Goal: Task Accomplishment & Management: Manage account settings

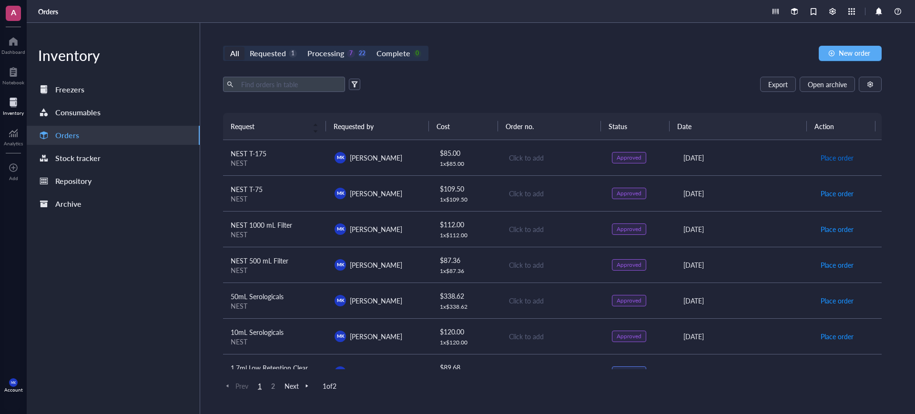
click at [837, 157] on span "Place order" at bounding box center [837, 157] width 33 height 10
click at [836, 193] on span "Place order" at bounding box center [837, 193] width 33 height 10
click at [833, 232] on span "Place order" at bounding box center [837, 229] width 33 height 10
click at [827, 261] on span "Place order" at bounding box center [837, 265] width 33 height 10
click at [829, 292] on td "Place order" at bounding box center [847, 301] width 70 height 36
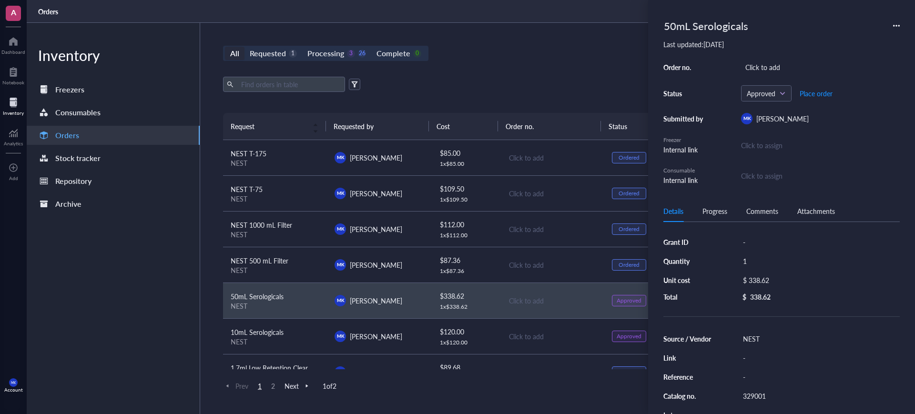
click at [579, 58] on div "All Requested 1 Processing 3 26 Complete 0 New order" at bounding box center [552, 53] width 659 height 15
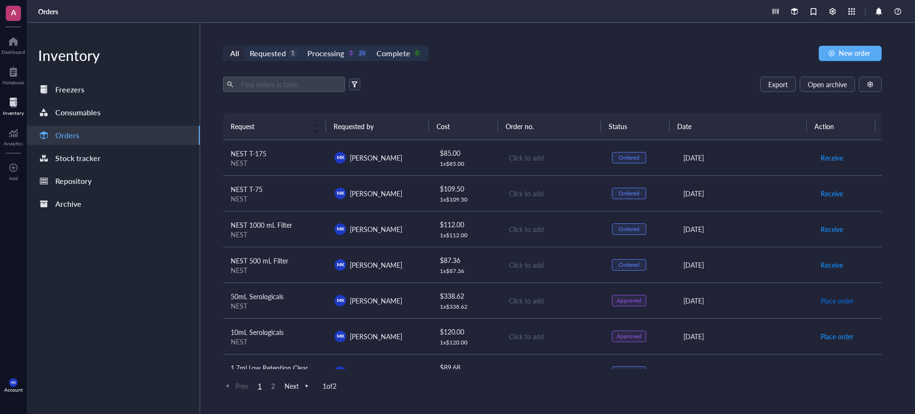
click at [841, 300] on span "Place order" at bounding box center [837, 300] width 33 height 10
click at [839, 335] on span "Place order" at bounding box center [837, 336] width 33 height 10
click at [524, 152] on div "Click to add" at bounding box center [553, 157] width 88 height 10
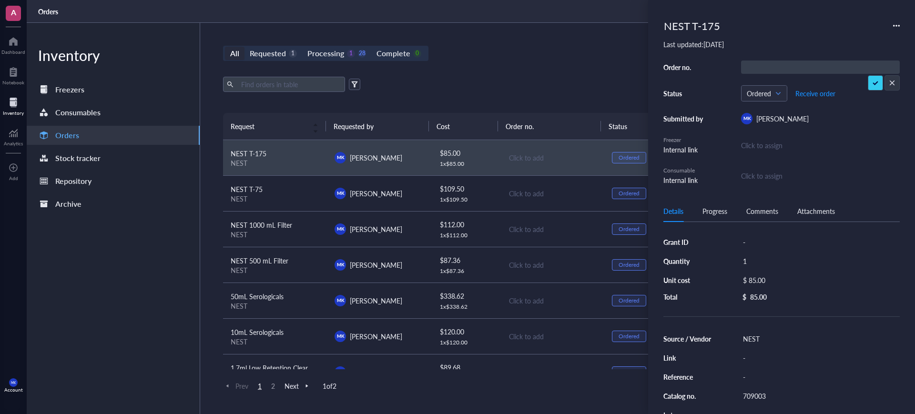
type input "068848"
click at [529, 195] on div "Click to add" at bounding box center [553, 193] width 88 height 10
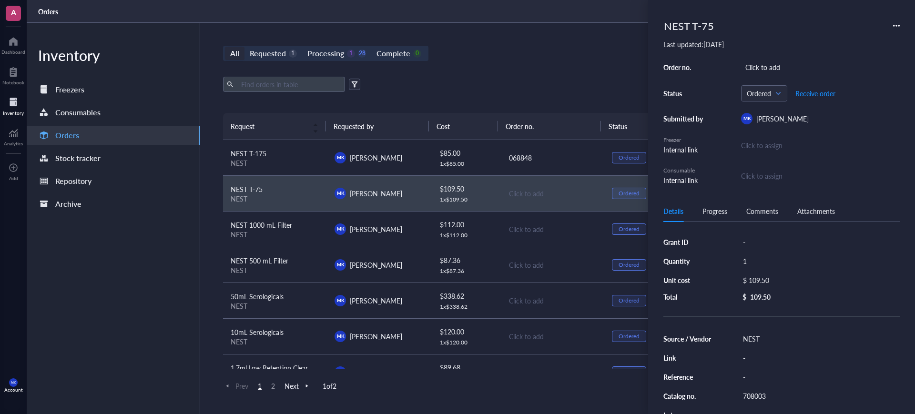
click at [524, 230] on div "Click to add" at bounding box center [553, 229] width 88 height 10
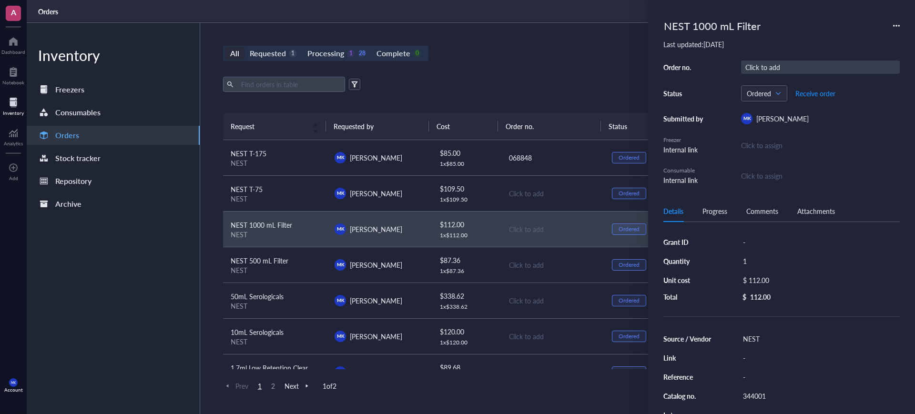
click at [756, 64] on div "Click to add" at bounding box center [820, 67] width 159 height 13
type input "068848"
click at [517, 262] on div "Click to add" at bounding box center [553, 265] width 88 height 10
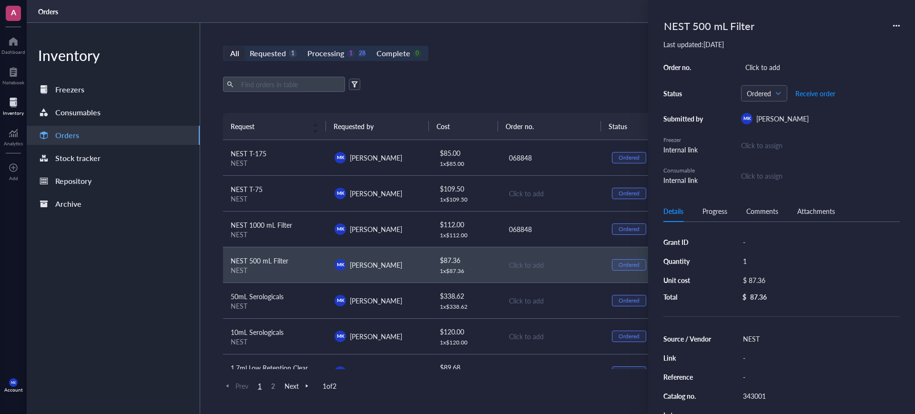
click at [520, 320] on td "Click to add" at bounding box center [552, 336] width 104 height 36
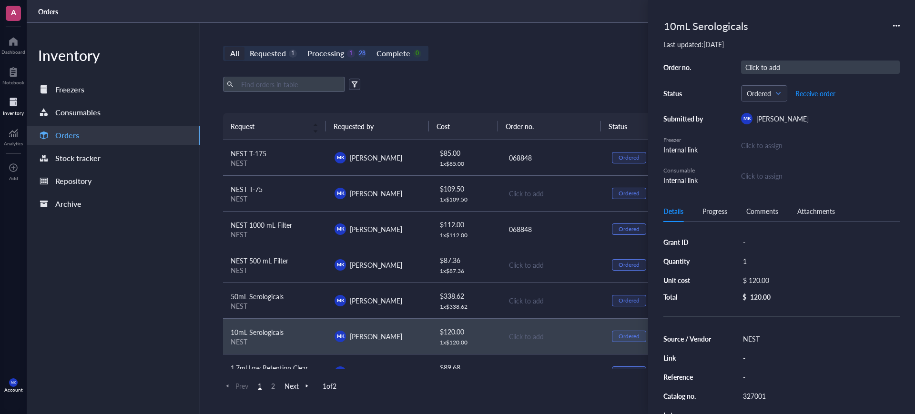
click at [766, 71] on div "Click to add" at bounding box center [820, 67] width 159 height 13
type input "068848"
click at [544, 291] on td "Click to add" at bounding box center [552, 301] width 104 height 36
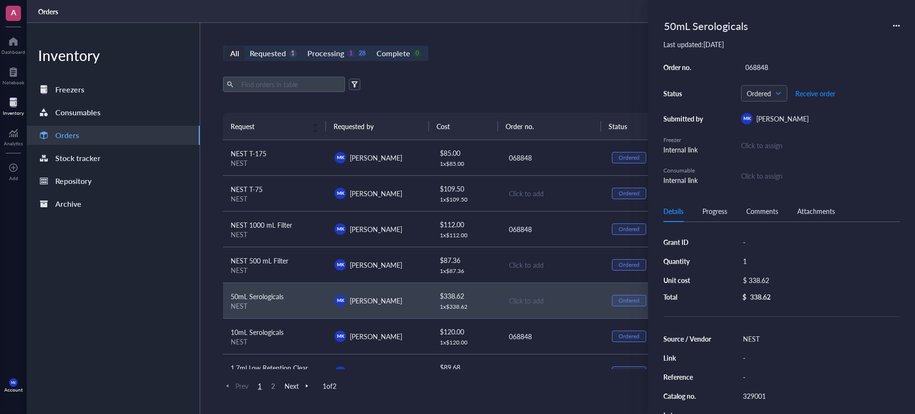
click at [530, 252] on td "Click to add" at bounding box center [552, 265] width 104 height 36
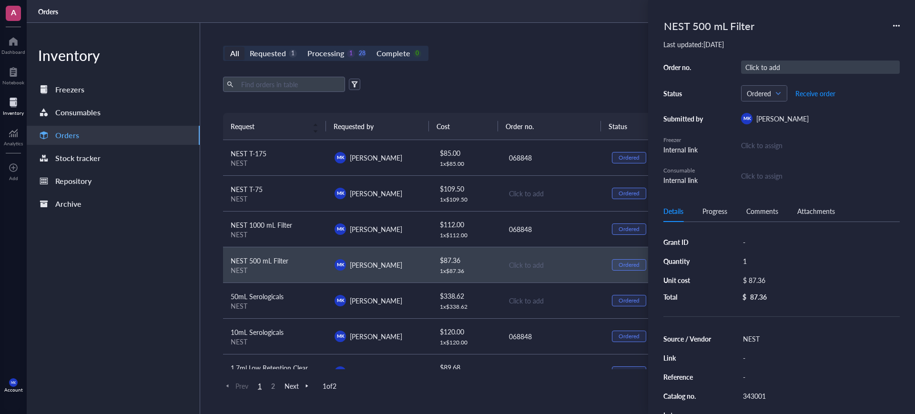
click at [759, 62] on div "Click to add" at bounding box center [820, 67] width 159 height 13
type input "068848"
click at [534, 295] on div "Click to add" at bounding box center [553, 300] width 88 height 10
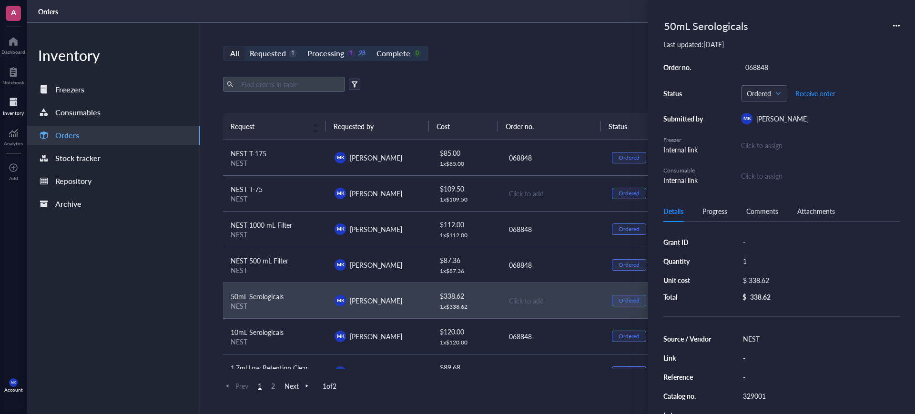
click at [512, 193] on div "Click to add" at bounding box center [553, 193] width 88 height 10
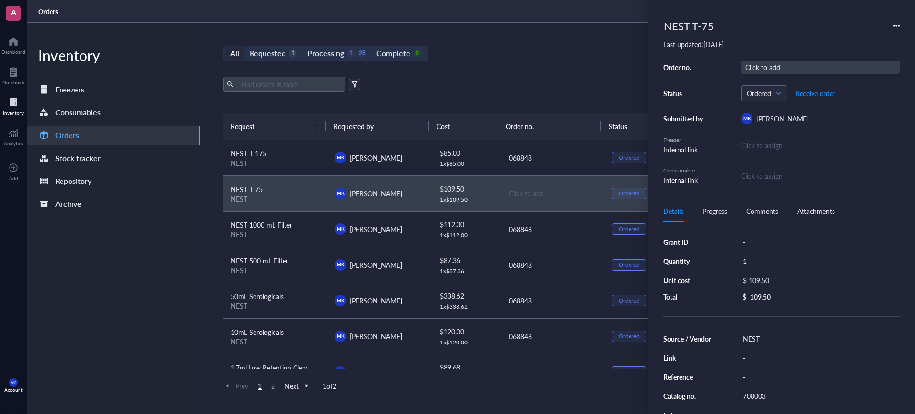
click at [802, 65] on div "Click to add" at bounding box center [820, 67] width 159 height 13
click at [501, 68] on div "All Requested 1 Processing 1 28 Complete 0 New order Export Open archive Reques…" at bounding box center [552, 218] width 704 height 391
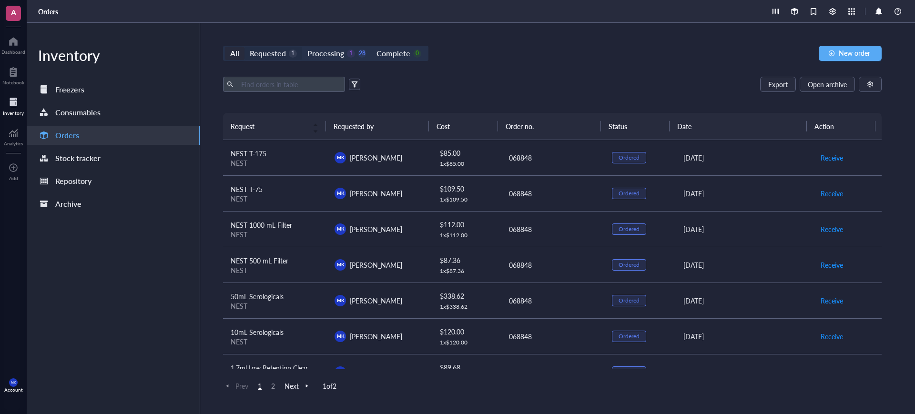
click at [282, 50] on div "Requested" at bounding box center [268, 53] width 36 height 13
click at [244, 47] on input "Requested 1" at bounding box center [244, 47] width 0 height 0
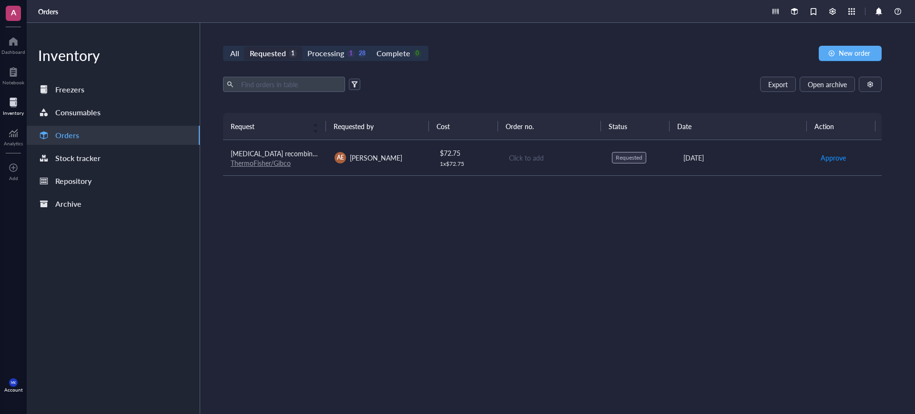
click at [485, 97] on div "Export Open archive Requester Requested on Source / Vendor Last updated" at bounding box center [552, 95] width 659 height 36
click at [15, 41] on div at bounding box center [13, 41] width 24 height 15
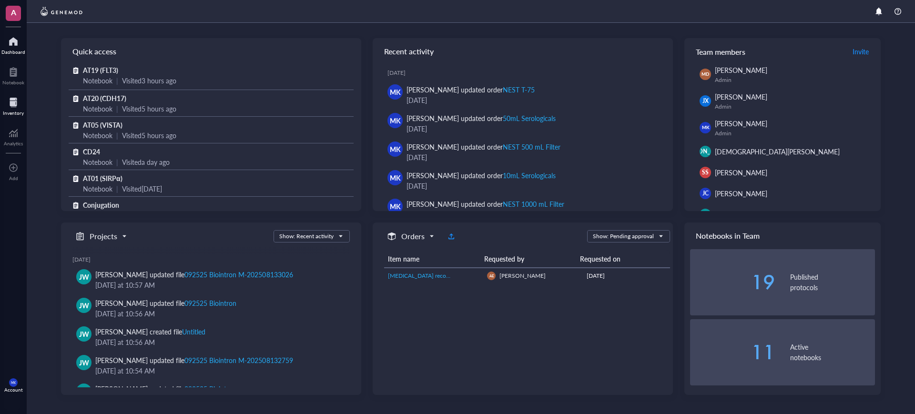
click at [24, 106] on div "Inventory" at bounding box center [13, 105] width 27 height 27
click at [14, 108] on div at bounding box center [13, 102] width 21 height 15
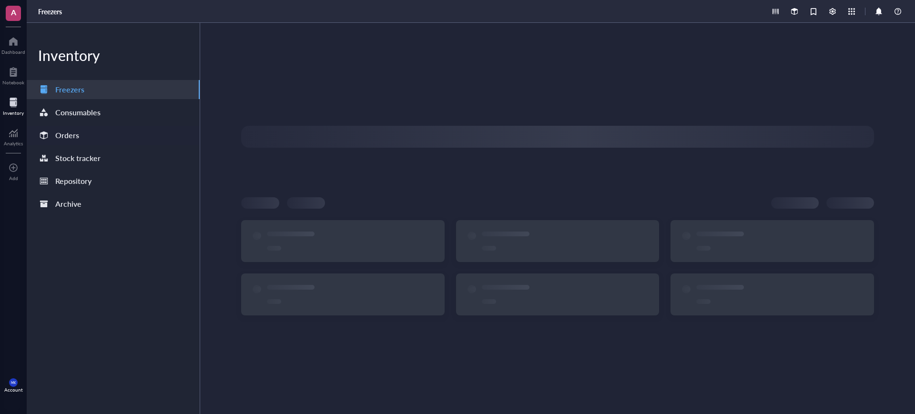
click at [92, 130] on div "Orders" at bounding box center [113, 135] width 173 height 19
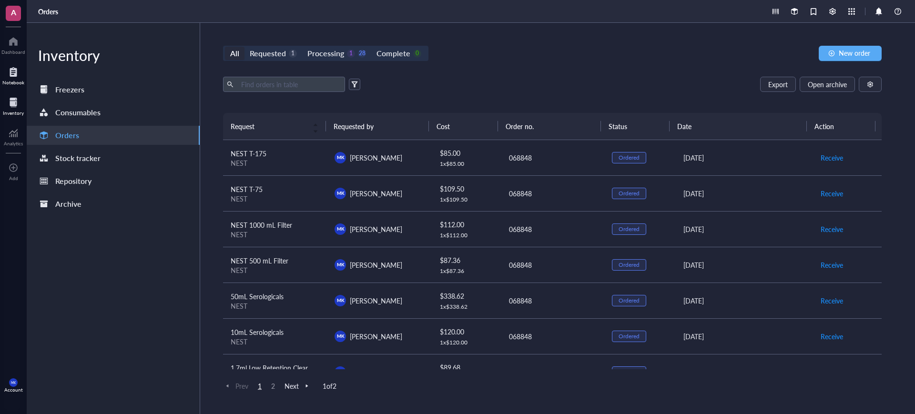
click at [8, 77] on div at bounding box center [13, 71] width 22 height 15
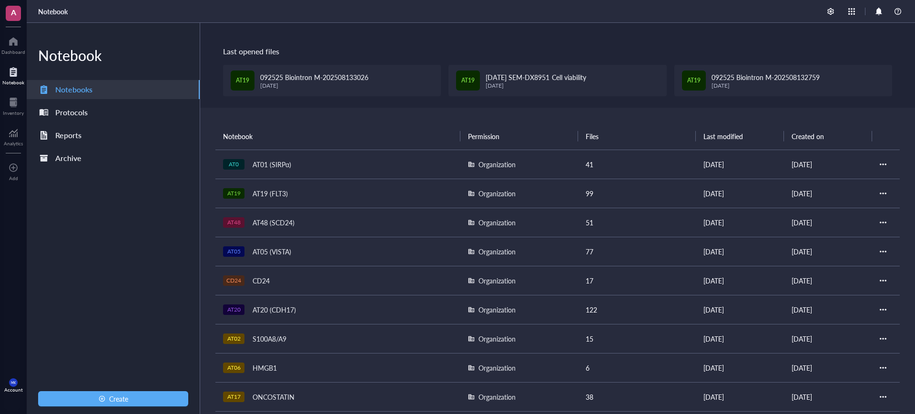
click at [293, 299] on td "AT20 AT20 (CDH17)" at bounding box center [337, 309] width 245 height 29
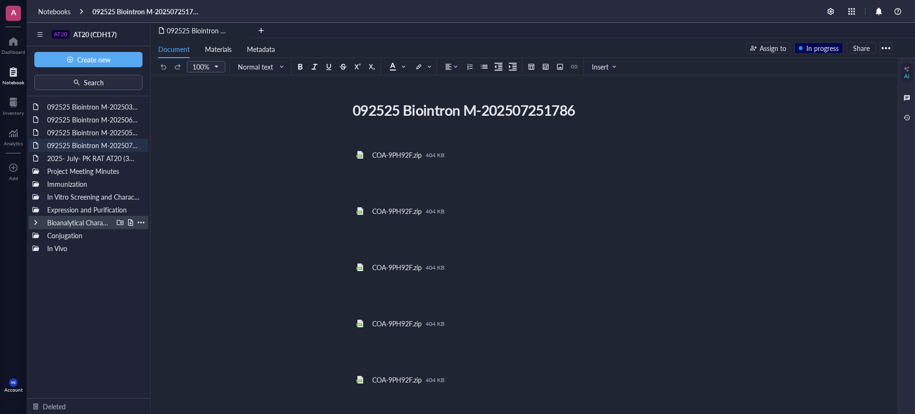
click at [39, 223] on div "Bioanalytical Characterization" at bounding box center [89, 222] width 120 height 13
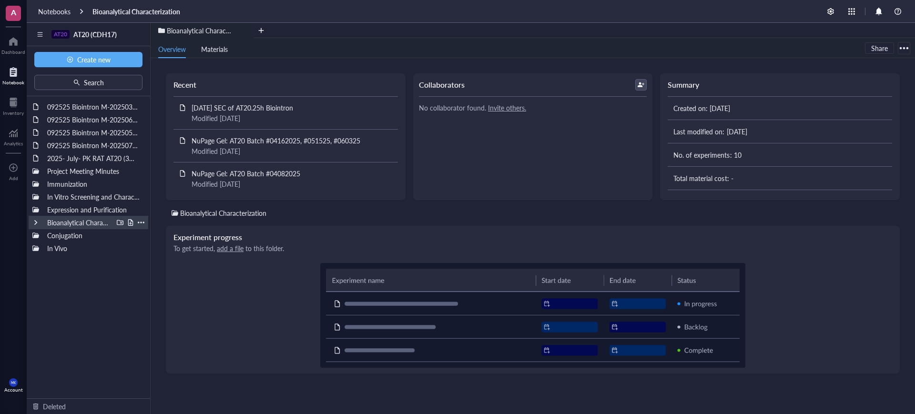
click at [33, 223] on div at bounding box center [35, 222] width 7 height 7
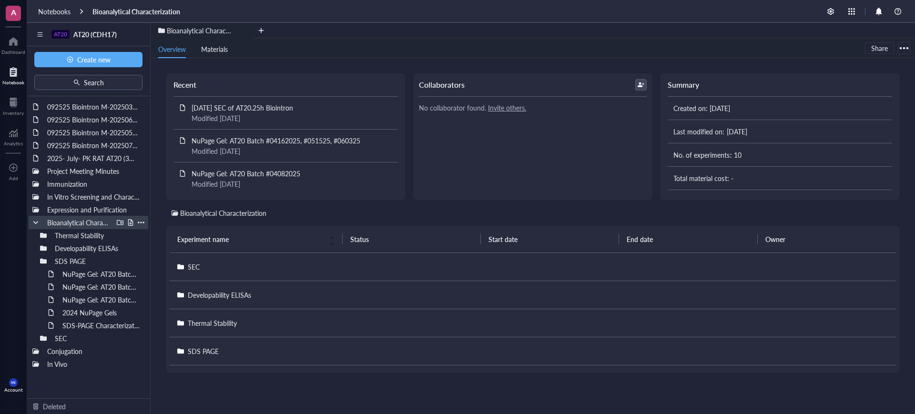
click at [33, 223] on div at bounding box center [35, 222] width 7 height 7
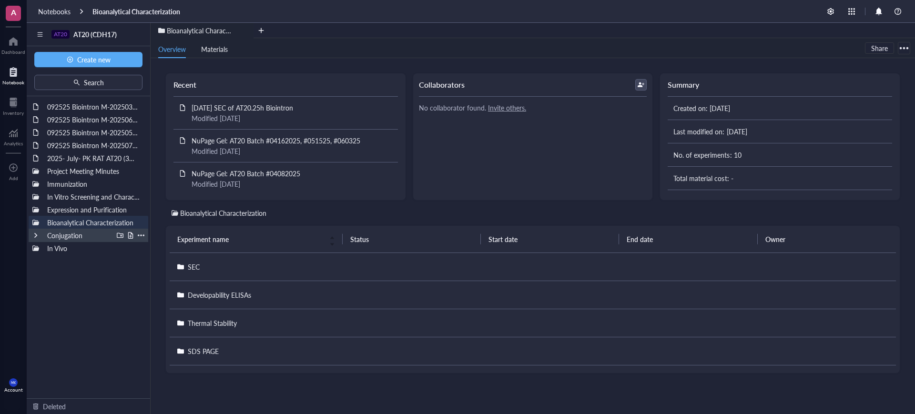
click at [38, 239] on div "Conjugation" at bounding box center [89, 235] width 120 height 13
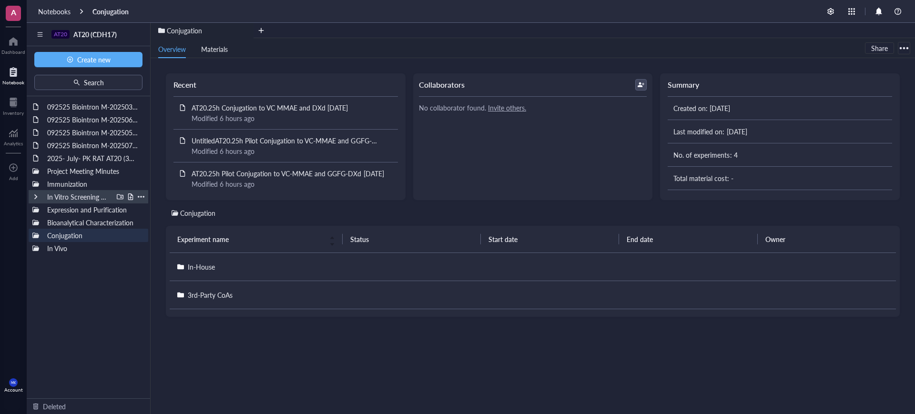
click at [60, 199] on div "In Vitro Screening and Characterization" at bounding box center [78, 196] width 70 height 13
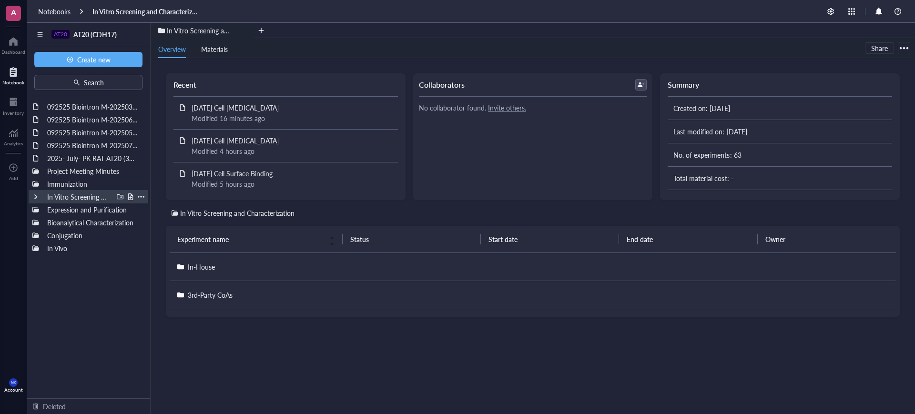
click at [33, 196] on div at bounding box center [35, 196] width 7 height 7
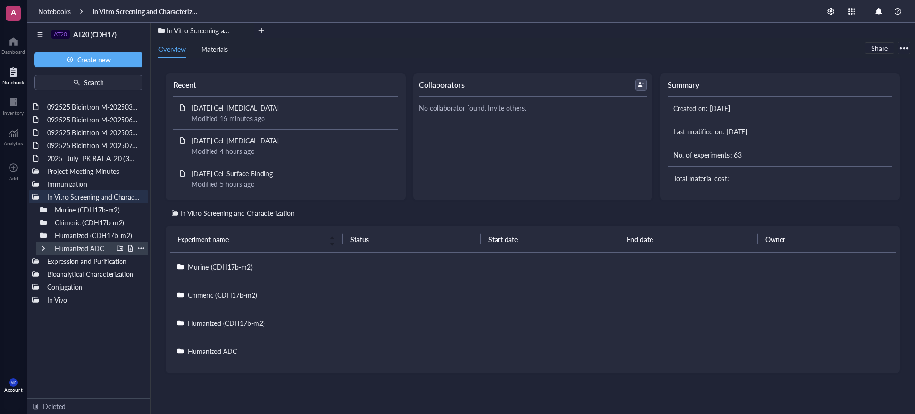
click at [43, 248] on div at bounding box center [43, 248] width 7 height 7
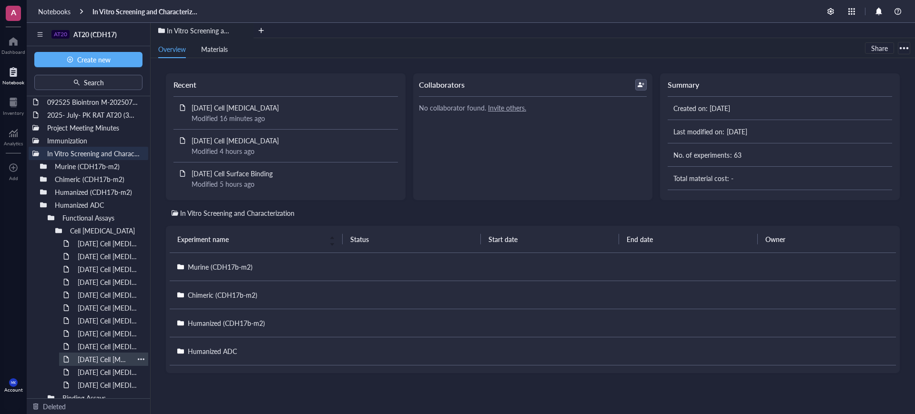
scroll to position [102, 0]
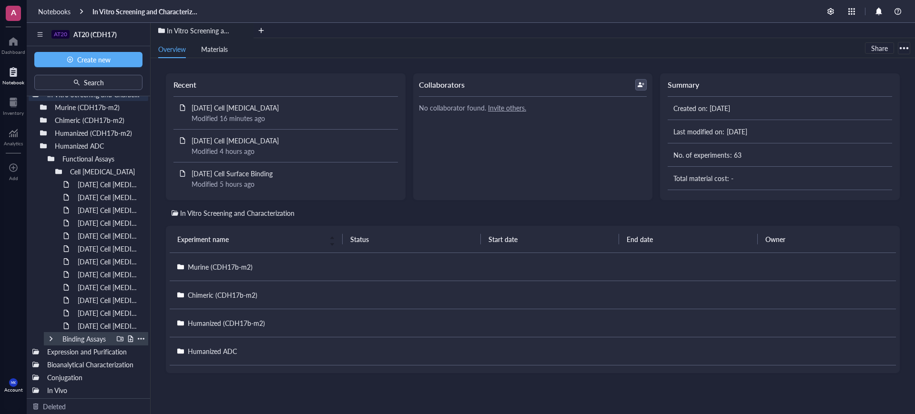
click at [49, 335] on div at bounding box center [51, 338] width 7 height 7
click at [56, 336] on div at bounding box center [58, 338] width 7 height 7
click at [94, 343] on div "2025-JAN-06 Cell Surface Binding" at bounding box center [103, 338] width 61 height 13
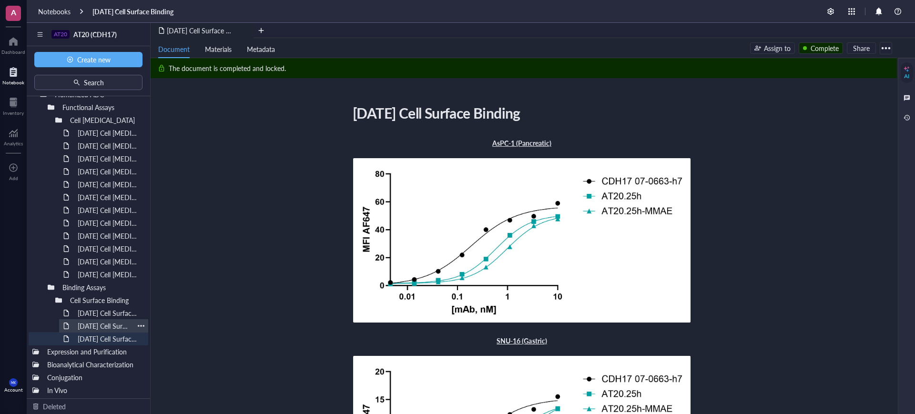
click at [98, 331] on div "2025-MAR-18 Cell Surface Binding Assay" at bounding box center [103, 325] width 61 height 13
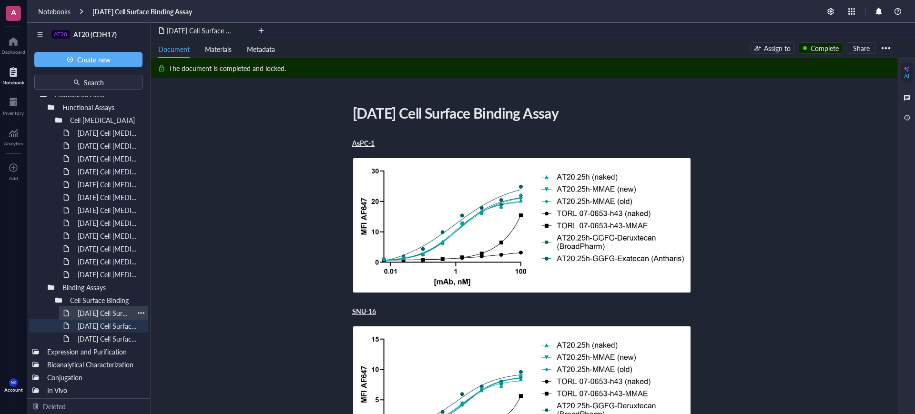
click at [100, 314] on div "2025-MAR-26 Cell Surface Binding Assay" at bounding box center [103, 312] width 61 height 13
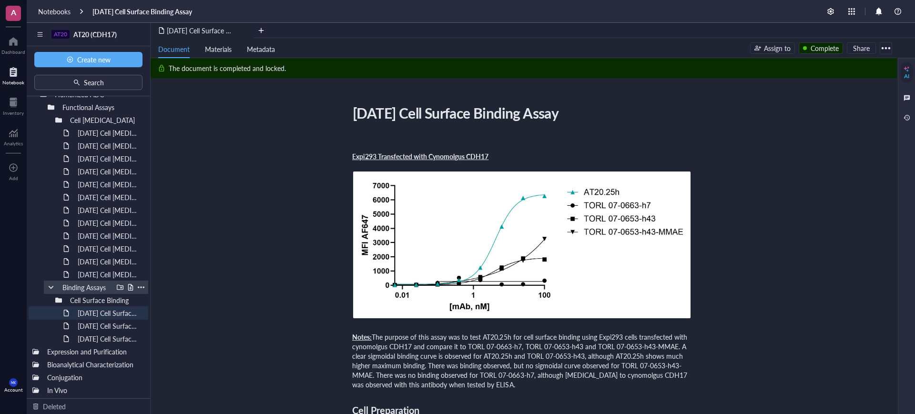
click at [48, 289] on div at bounding box center [51, 287] width 7 height 7
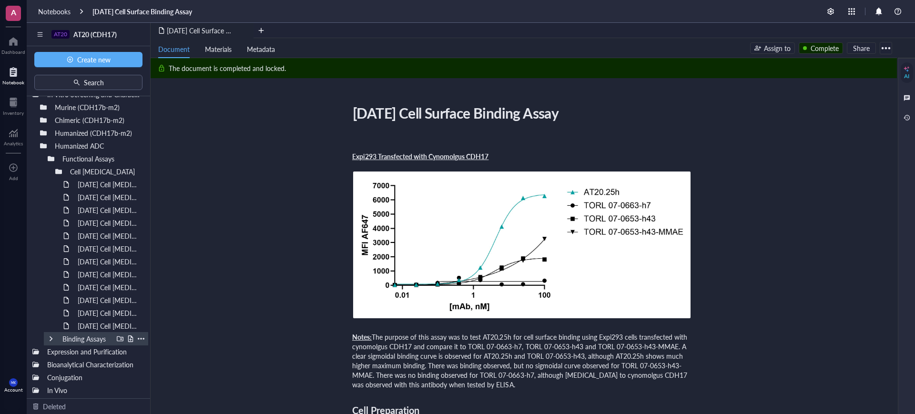
scroll to position [102, 0]
click at [91, 323] on div "2025-MAR-11 Cell Viability Assay" at bounding box center [103, 325] width 61 height 13
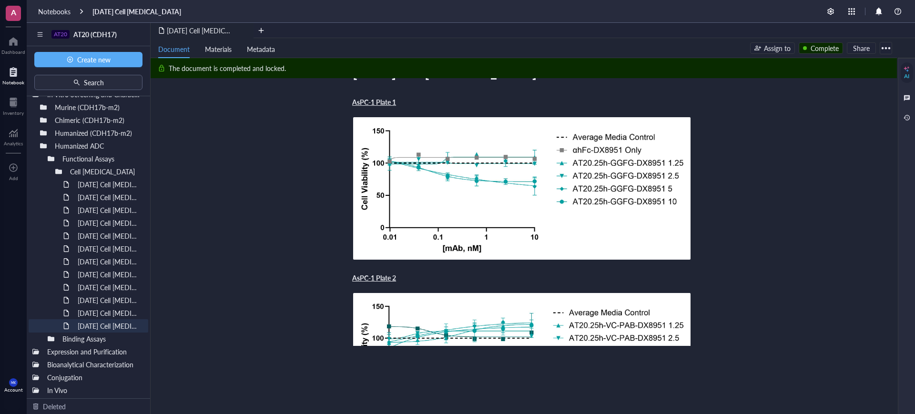
scroll to position [119, 0]
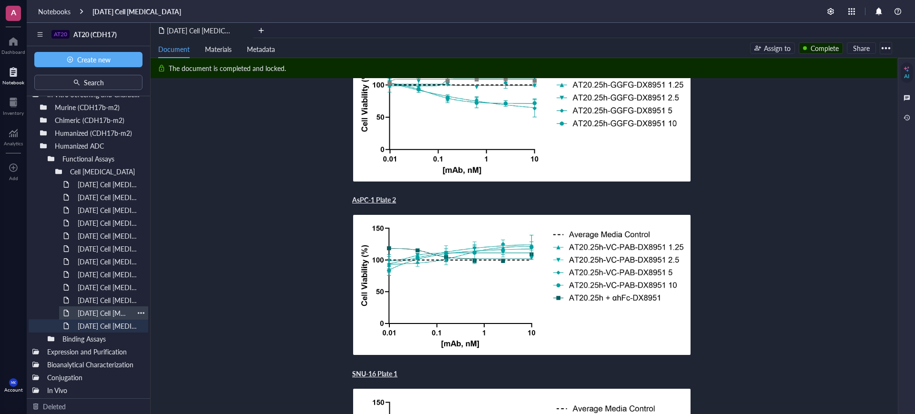
click at [90, 314] on div "2025-JAN-09 Cell Viability Assay (MMAE)" at bounding box center [103, 312] width 61 height 13
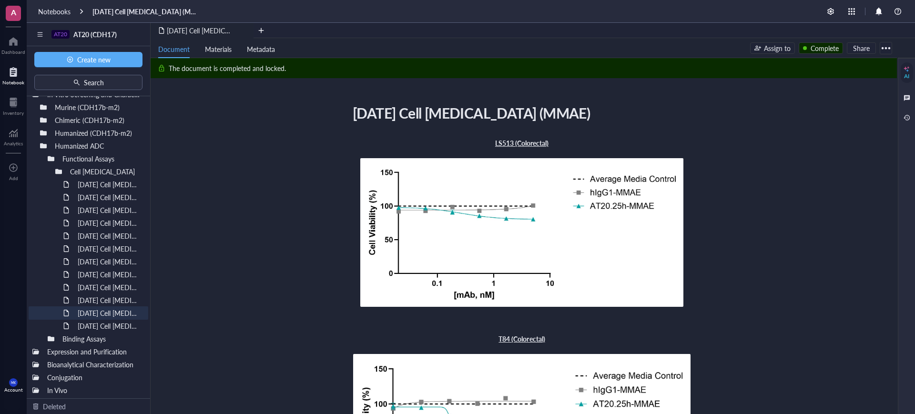
scroll to position [60, 0]
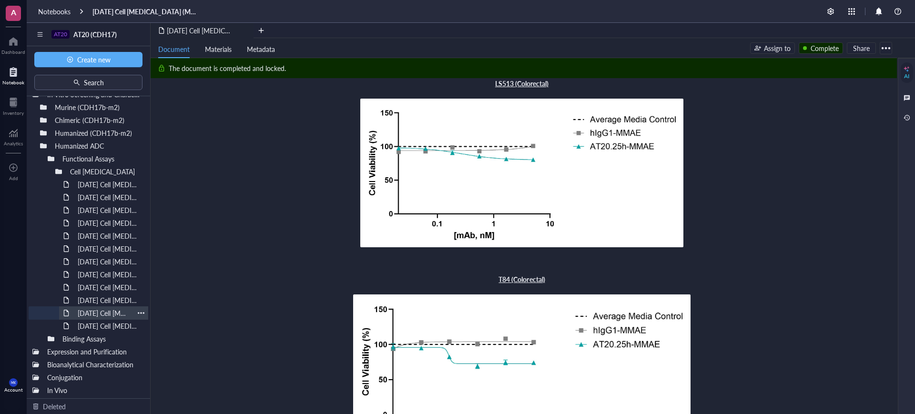
click at [108, 306] on div "2025-JAN-09 Cell Viability Assay (MMAE)" at bounding box center [103, 312] width 61 height 13
click at [109, 302] on div "2025-JAN-02 Cell Viability Assay (MMAE)" at bounding box center [103, 300] width 61 height 13
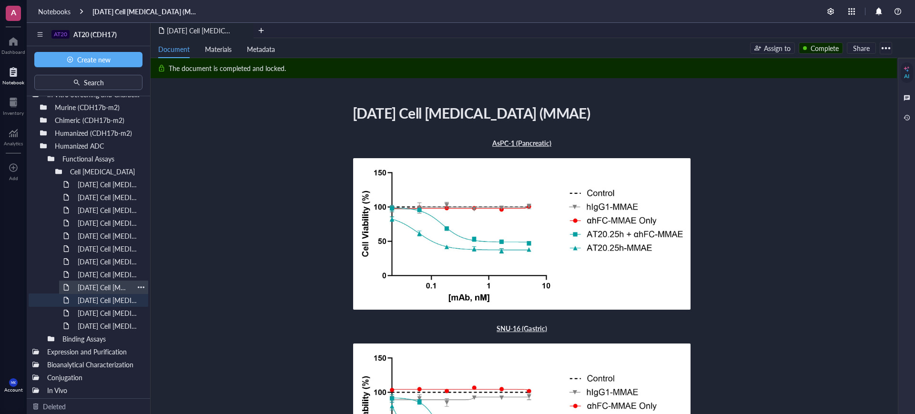
click at [112, 286] on div "2025-JAN-24 Cell Viability Assay (MMAE)" at bounding box center [103, 287] width 61 height 13
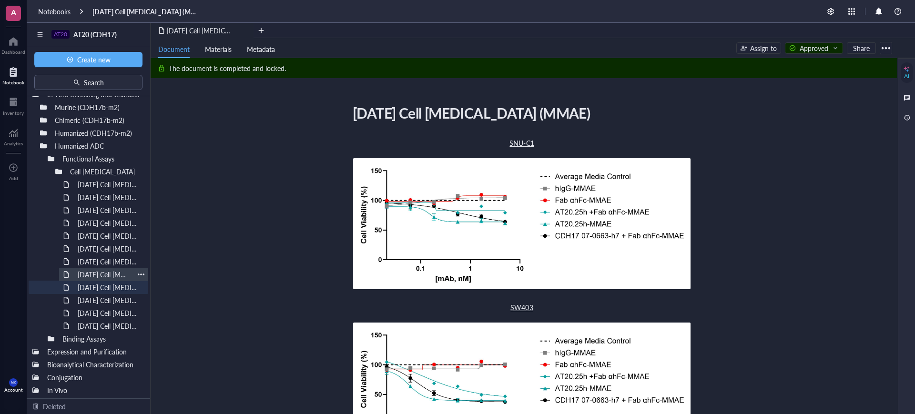
click at [111, 272] on div "2025-FEB-06 Cell Viability Assay" at bounding box center [103, 274] width 61 height 13
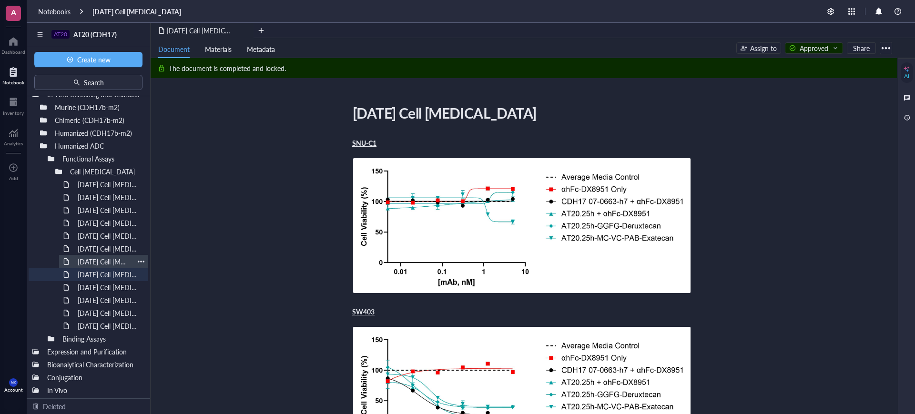
click at [111, 263] on div "2025-FEB-12 Cell Viability Assay" at bounding box center [103, 261] width 61 height 13
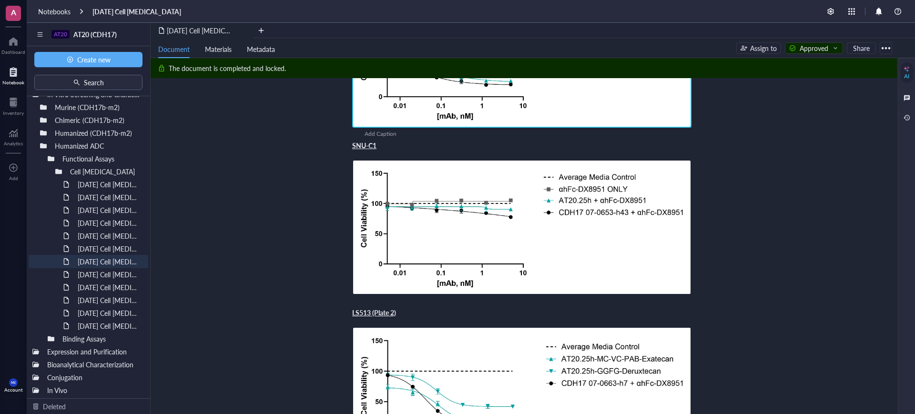
scroll to position [357, 0]
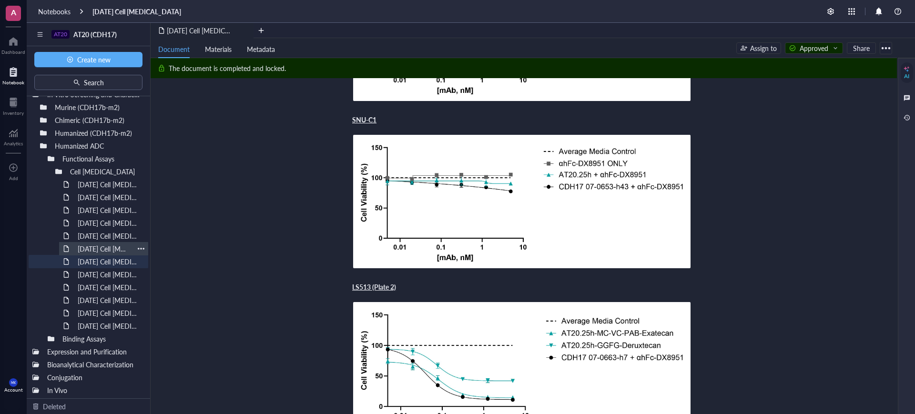
click at [117, 252] on div "[DATE] Cell [MEDICAL_DATA]" at bounding box center [103, 248] width 61 height 13
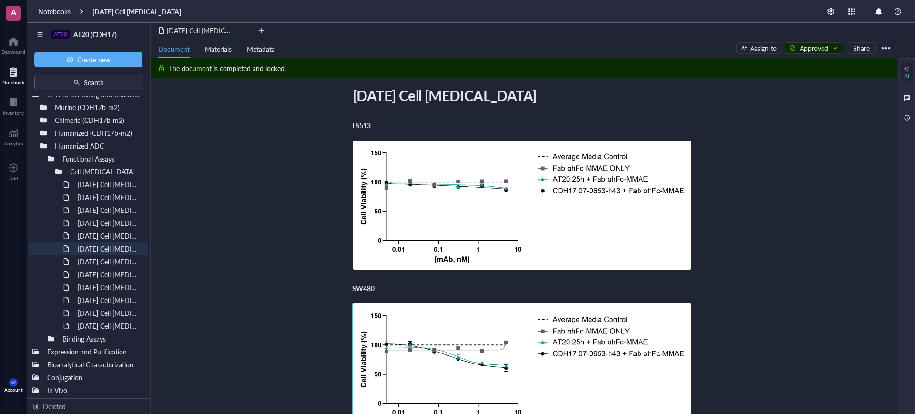
scroll to position [77, 0]
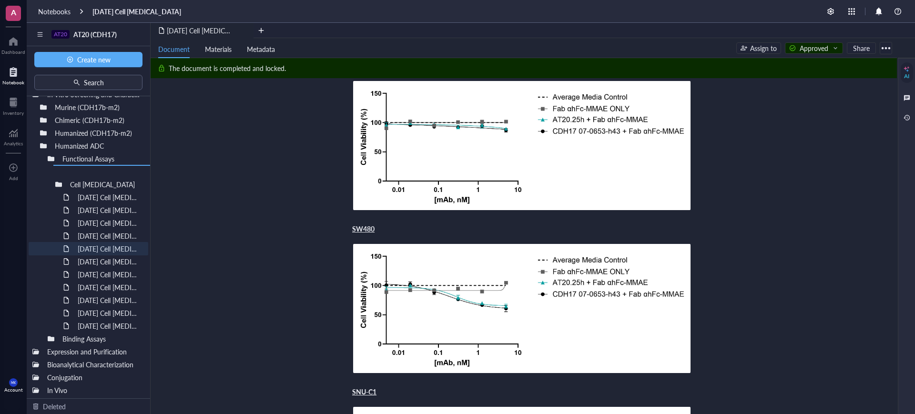
drag, startPoint x: 113, startPoint y: 250, endPoint x: 83, endPoint y: 186, distance: 70.1
click at [83, 186] on div "092525 Biointron M-202503292242 092525 Biointron M-202506072304 092525 Biointro…" at bounding box center [88, 247] width 123 height 302
click at [108, 249] on div "2025-FEB-27 Cell Viability Assay" at bounding box center [103, 248] width 61 height 13
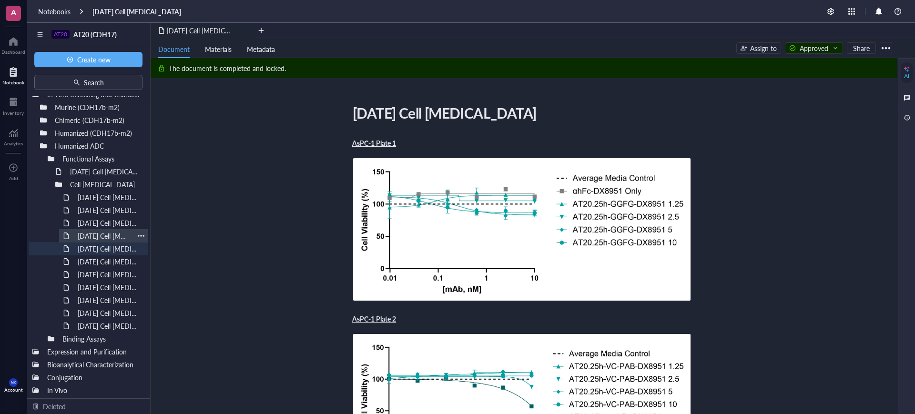
click at [106, 236] on div "2025-APR-01 Cell Viability Assay" at bounding box center [103, 235] width 61 height 13
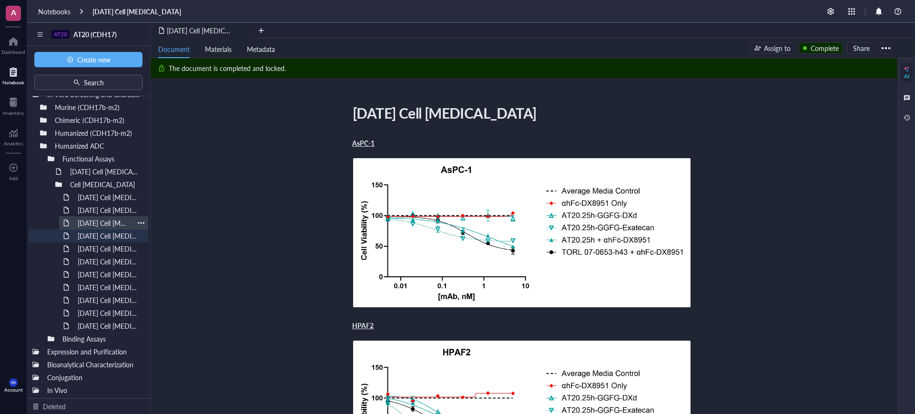
click at [104, 223] on div "[DATE] Cell [MEDICAL_DATA]" at bounding box center [103, 222] width 61 height 13
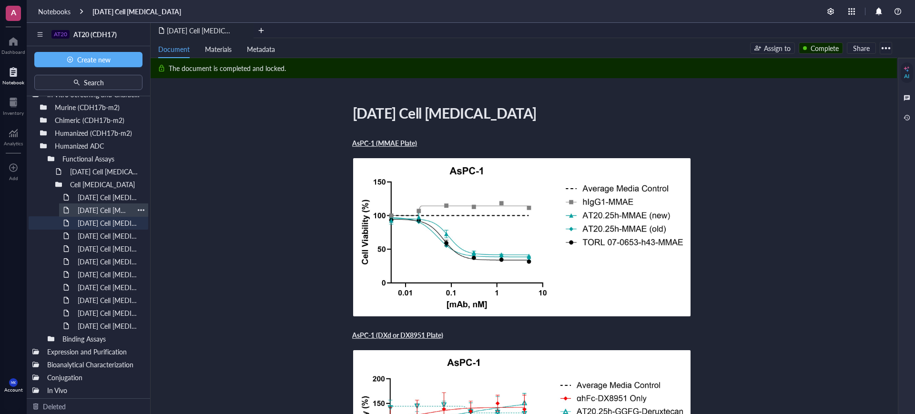
click at [109, 208] on div "[DATE] Cell [MEDICAL_DATA]" at bounding box center [103, 209] width 61 height 13
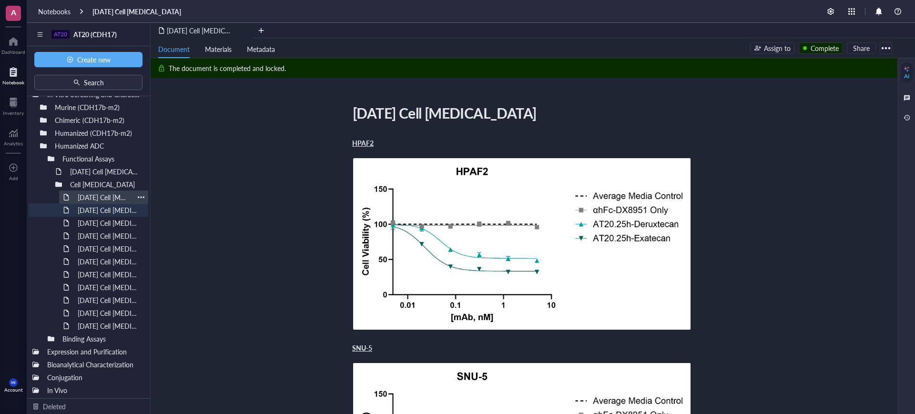
click at [123, 196] on div "[DATE] Cell [MEDICAL_DATA]" at bounding box center [103, 197] width 61 height 13
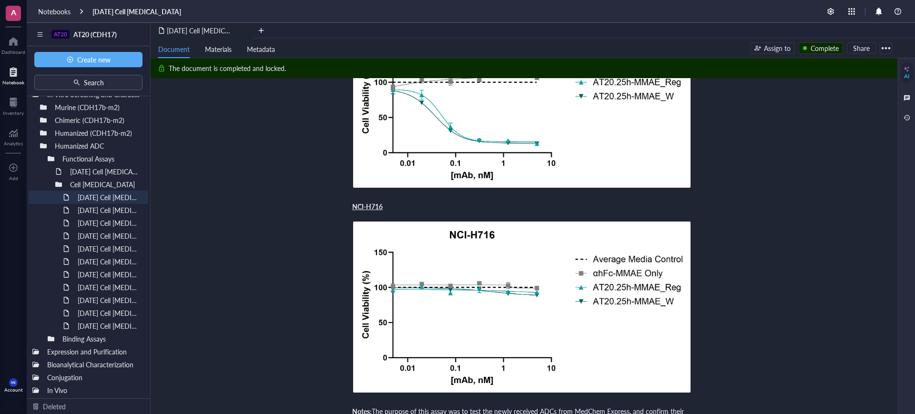
scroll to position [417, 0]
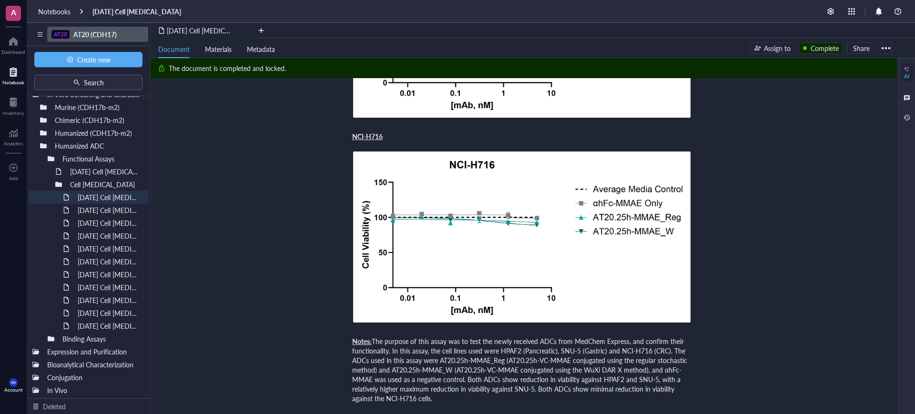
click at [89, 31] on span "AT20 (CDH17)" at bounding box center [94, 35] width 43 height 10
click at [44, 137] on div "Humanized (CDH17b-m2)" at bounding box center [92, 132] width 112 height 13
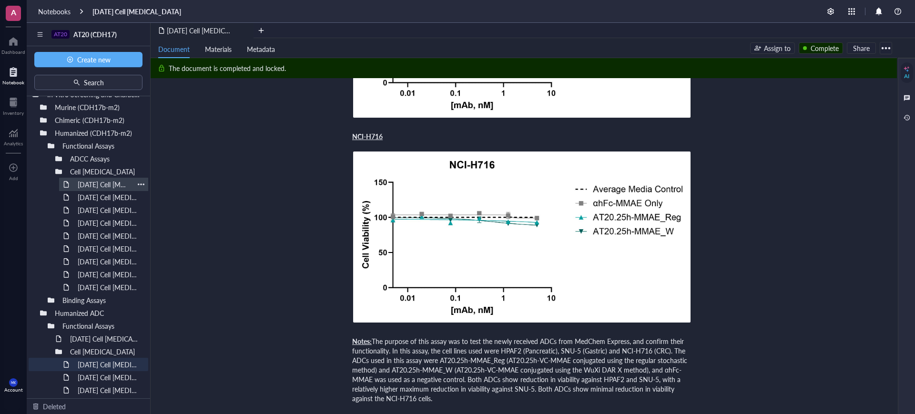
click at [95, 188] on div "2025-JUN-06 Cell Viability Assay" at bounding box center [103, 184] width 61 height 13
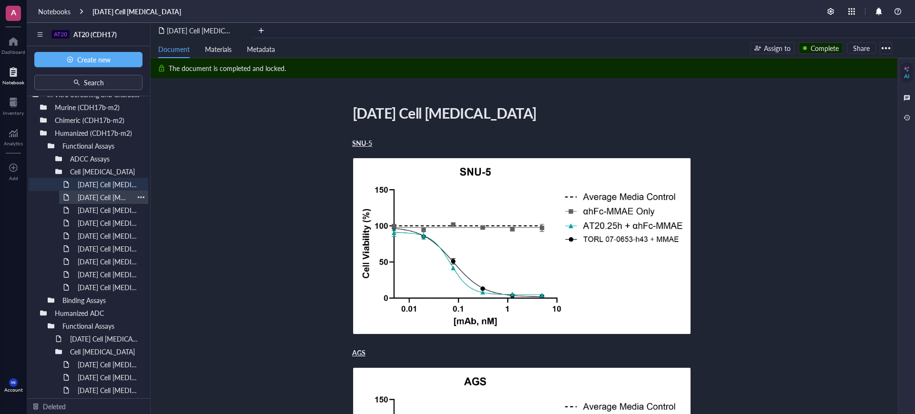
click at [100, 193] on div "2025-JUL-01 Cell Viability Assay" at bounding box center [103, 197] width 61 height 13
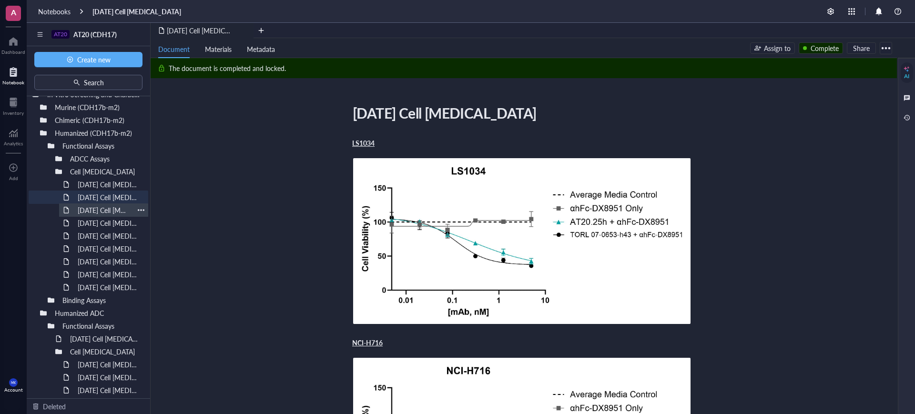
click at [100, 208] on div "2025-JUL-03 Cell Viability Assay" at bounding box center [103, 209] width 61 height 13
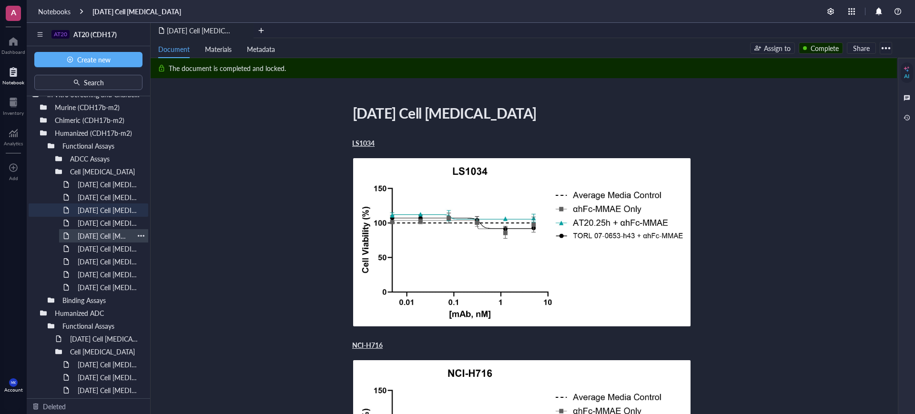
click at [94, 222] on div "2025-JUN-04 Cell Viability Assay" at bounding box center [108, 222] width 71 height 13
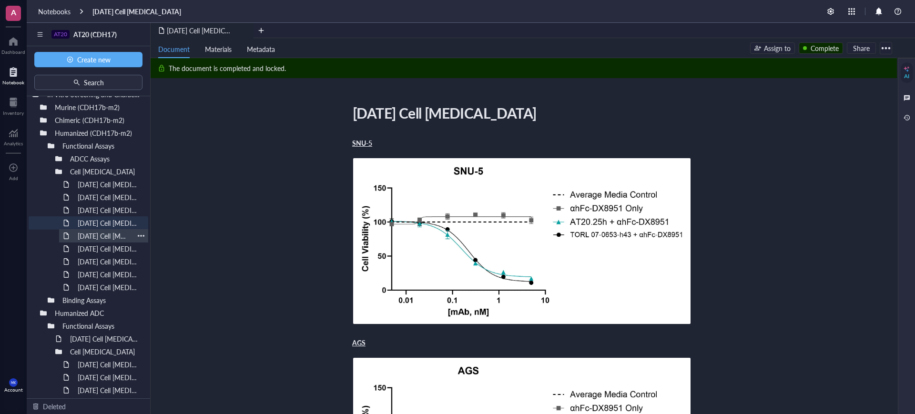
click at [97, 237] on div "2025-APR-29 Cell Viability Assay" at bounding box center [103, 235] width 61 height 13
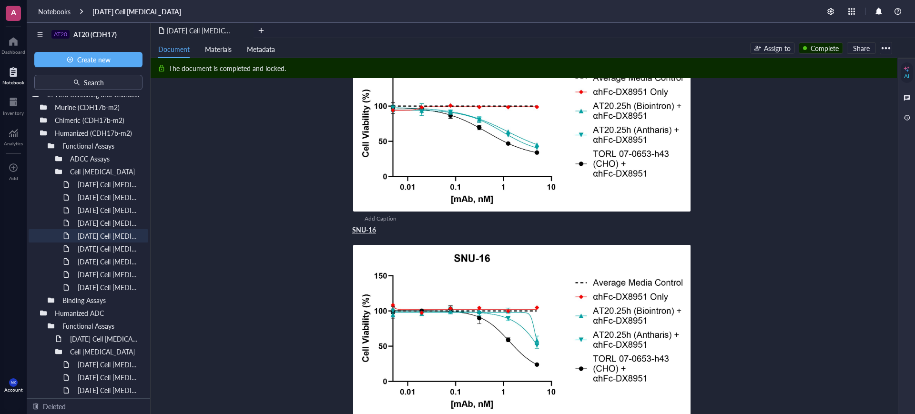
scroll to position [119, 0]
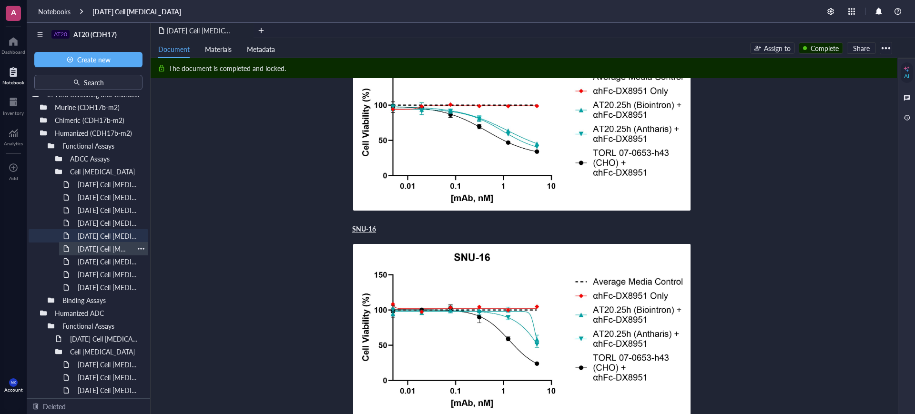
click at [107, 243] on div "2025-APR-18 Cell Viability Assay" at bounding box center [103, 248] width 61 height 13
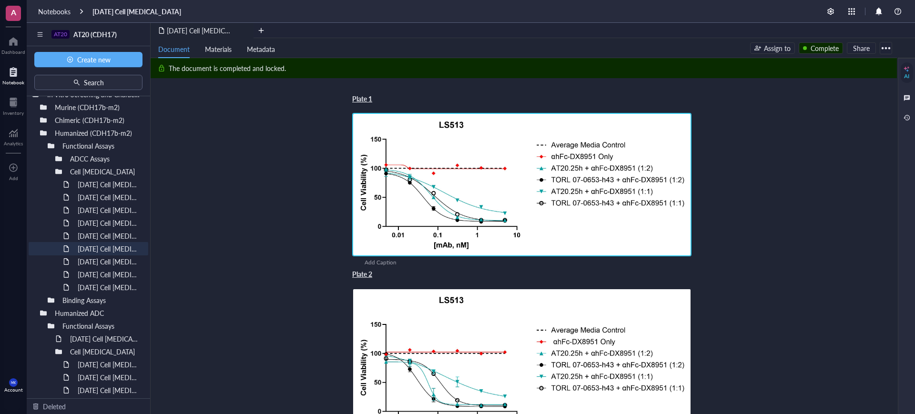
scroll to position [119, 0]
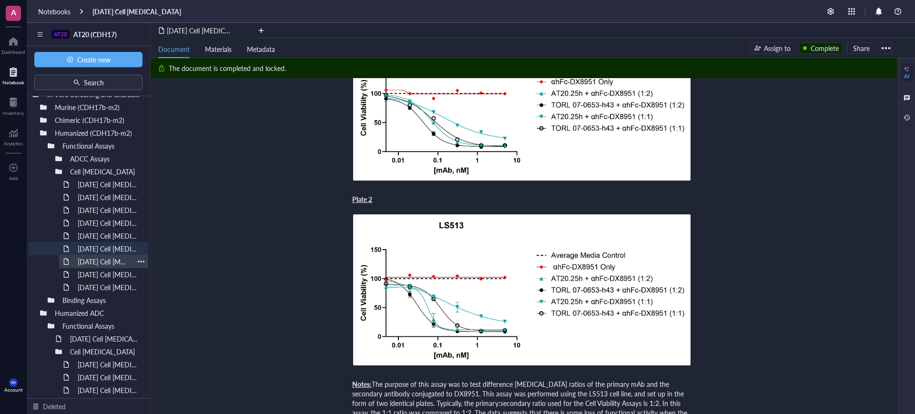
click at [91, 257] on div "2025-JAN-24 Cell Viability Assay (DX8951)" at bounding box center [103, 261] width 61 height 13
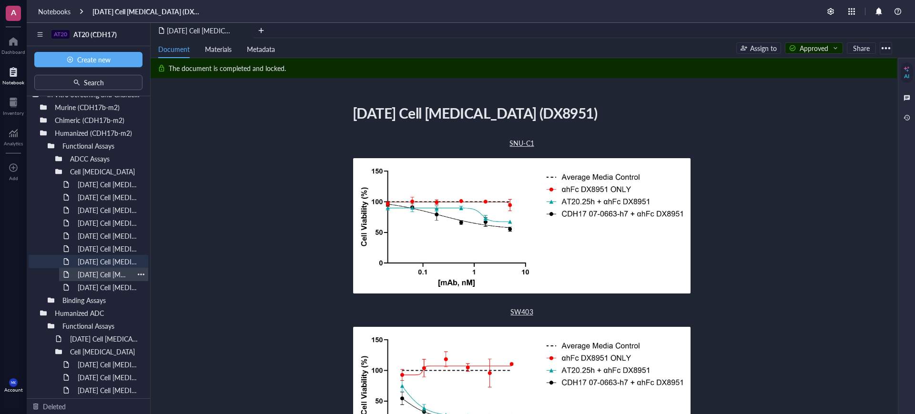
click at [106, 276] on div "2024-DEC-13 Cell Viability Assay (MMAE)" at bounding box center [103, 274] width 61 height 13
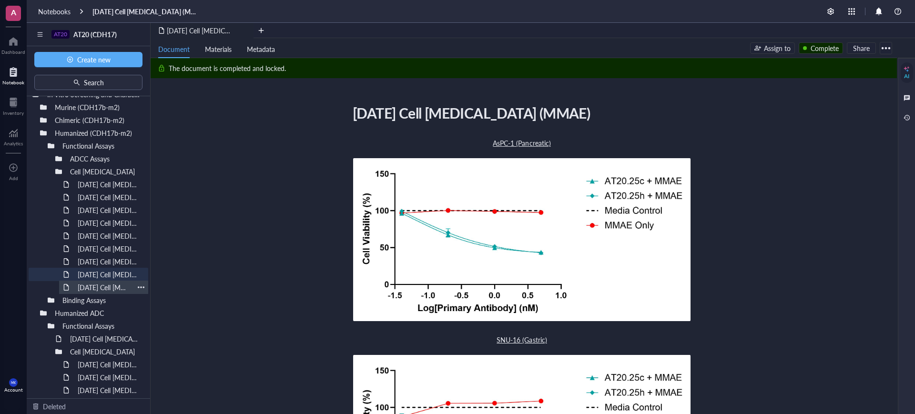
click at [92, 289] on div "2025-MAY-01 Cell Viability Assay" at bounding box center [103, 287] width 61 height 13
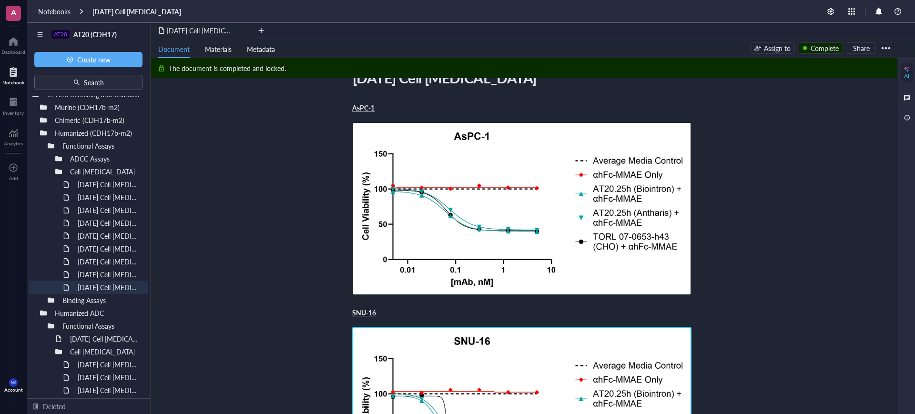
scroll to position [179, 0]
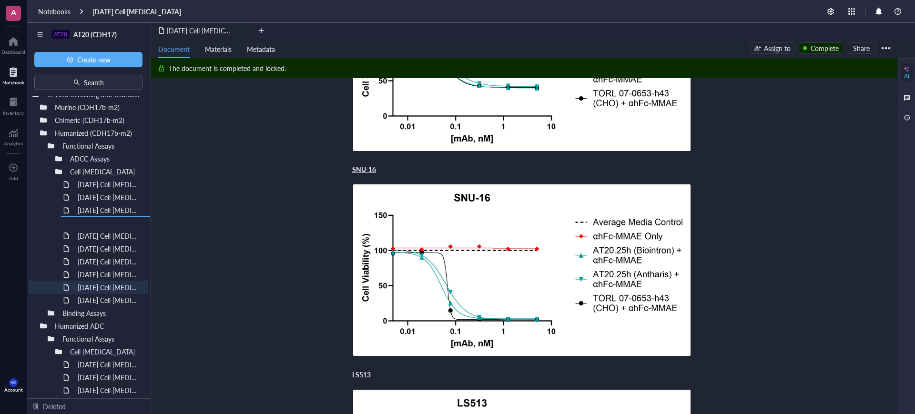
drag, startPoint x: 82, startPoint y: 343, endPoint x: 111, endPoint y: 233, distance: 113.7
click at [111, 233] on div "092525 Biointron M-202503292242 092525 Biointron M-202506072304 092525 Biointro…" at bounding box center [88, 247] width 123 height 302
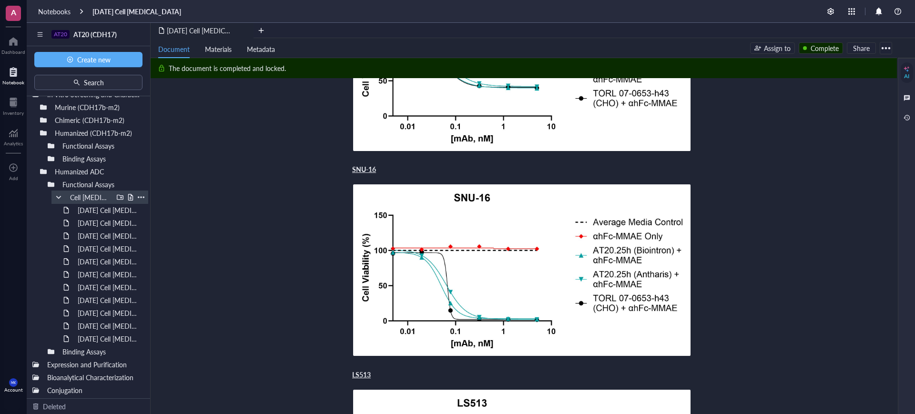
click at [58, 199] on div at bounding box center [58, 197] width 7 height 7
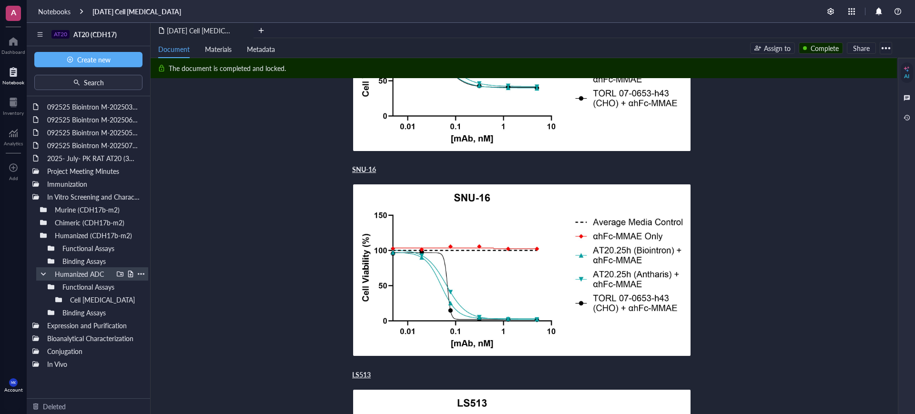
click at [44, 274] on div at bounding box center [43, 274] width 7 height 7
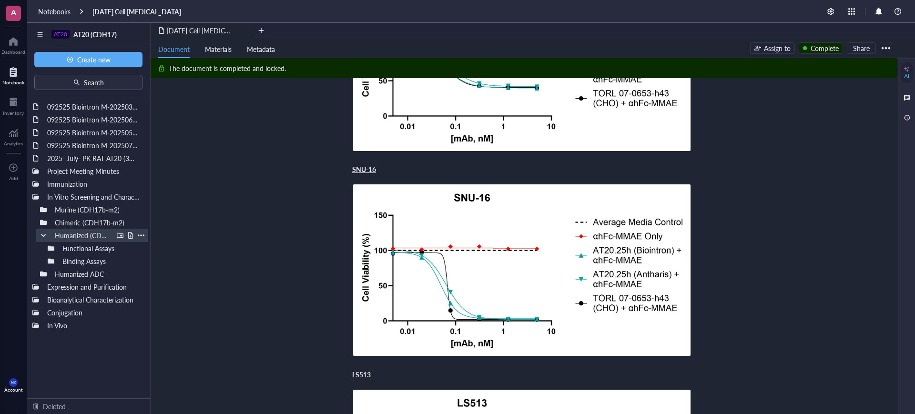
click at [41, 238] on div at bounding box center [43, 235] width 7 height 7
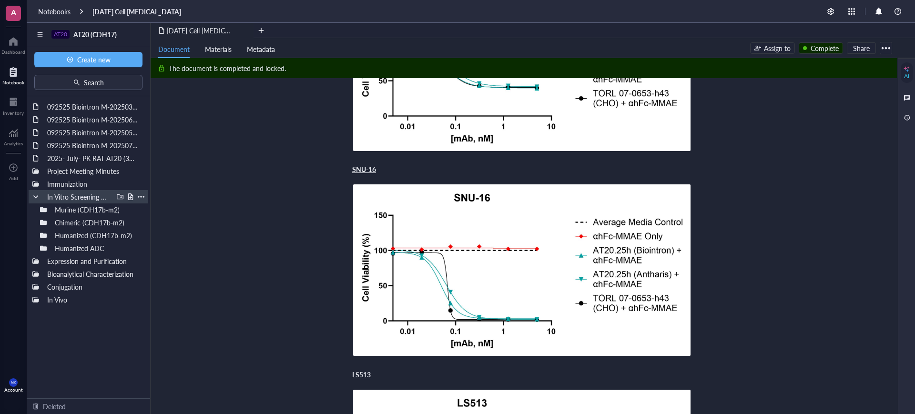
click at [33, 196] on div at bounding box center [35, 196] width 7 height 7
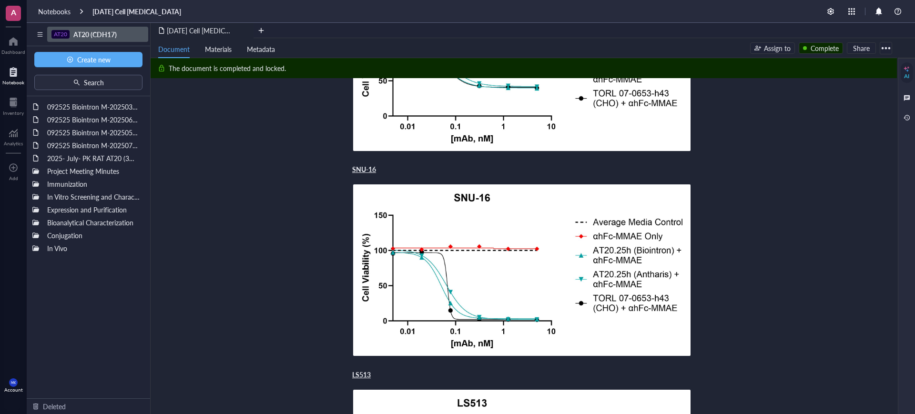
click at [69, 30] on div "AT20" at bounding box center [60, 34] width 18 height 9
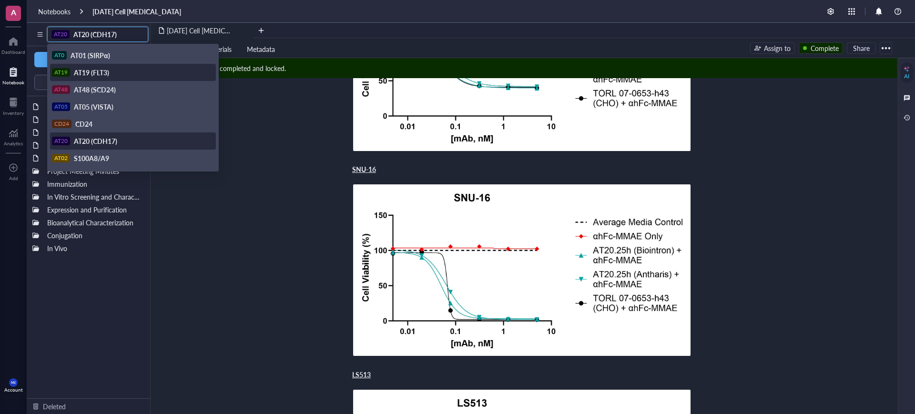
click at [98, 75] on span "AT19 (FLT3)" at bounding box center [91, 73] width 35 height 10
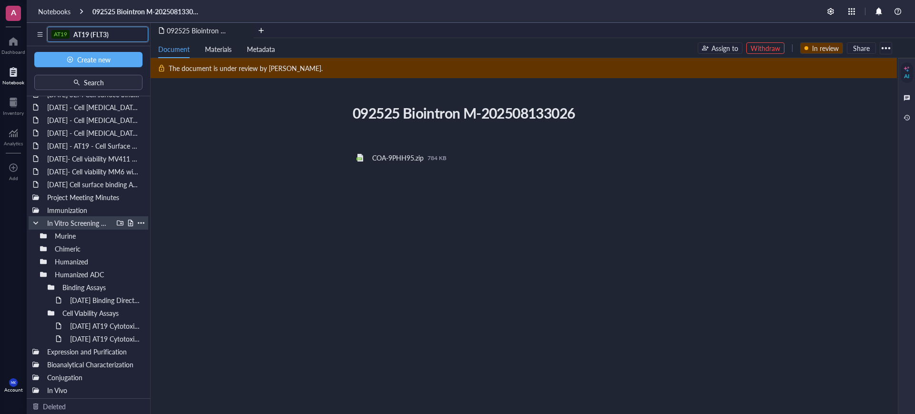
click at [33, 222] on div at bounding box center [35, 223] width 7 height 7
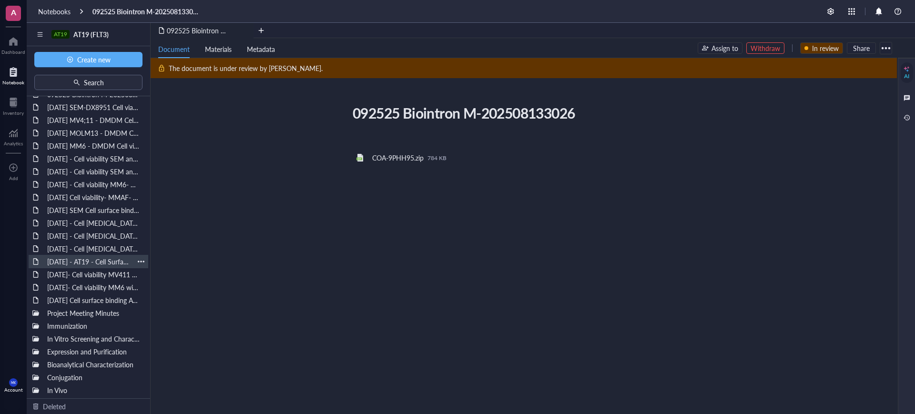
scroll to position [25, 0]
drag, startPoint x: 36, startPoint y: 369, endPoint x: 41, endPoint y: 365, distance: 6.4
click at [36, 368] on div "Bioanalytical Characterization" at bounding box center [89, 364] width 120 height 13
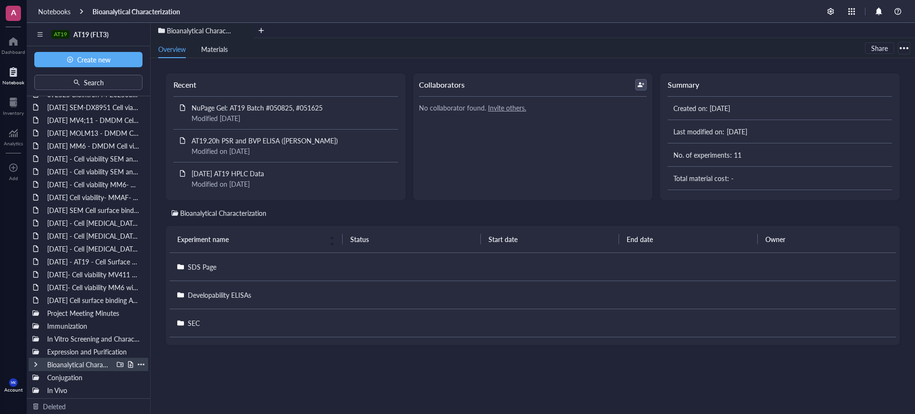
click at [39, 360] on div "Bioanalytical Characterization" at bounding box center [89, 364] width 120 height 13
click at [35, 362] on div at bounding box center [35, 364] width 7 height 7
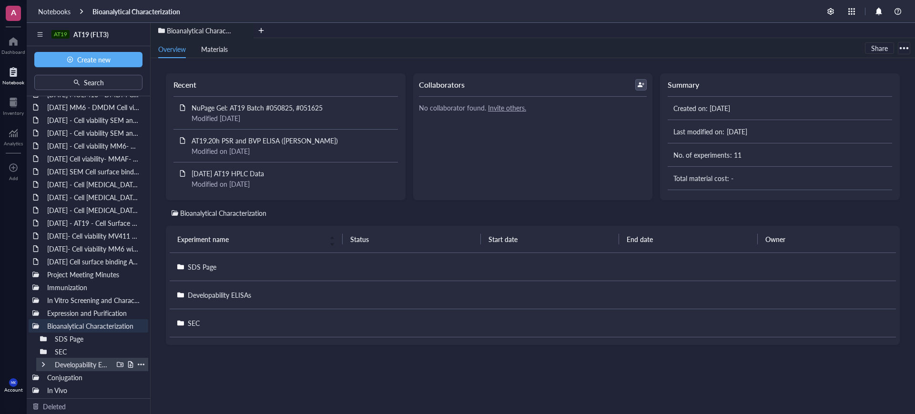
click at [45, 365] on div at bounding box center [43, 364] width 7 height 7
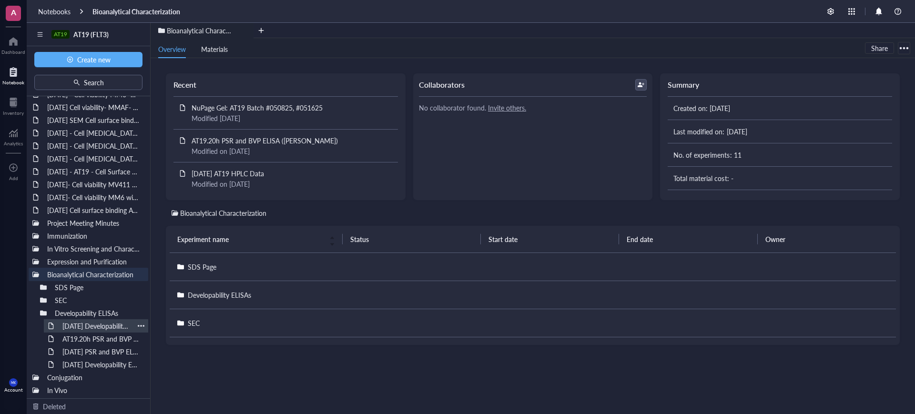
click at [92, 328] on div "2025 JUN 6 Developability ELISA (PSR & BVP)" at bounding box center [96, 325] width 76 height 13
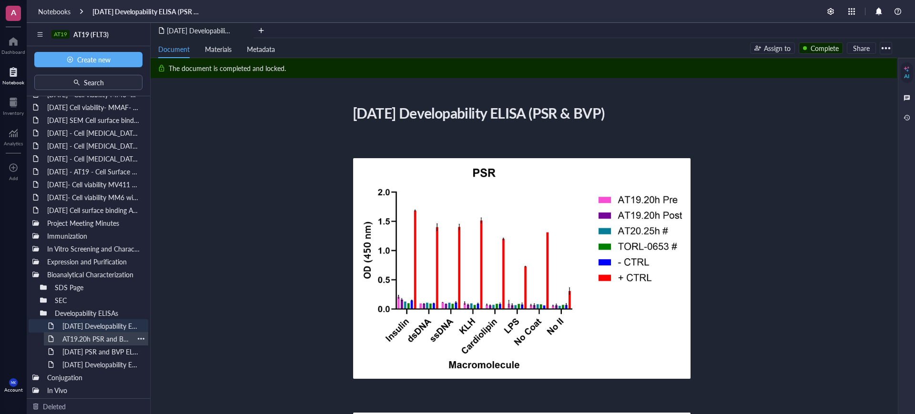
click at [98, 336] on div "AT19.20h PSR and BVP ELISA (Mary Dwyer)" at bounding box center [96, 338] width 76 height 13
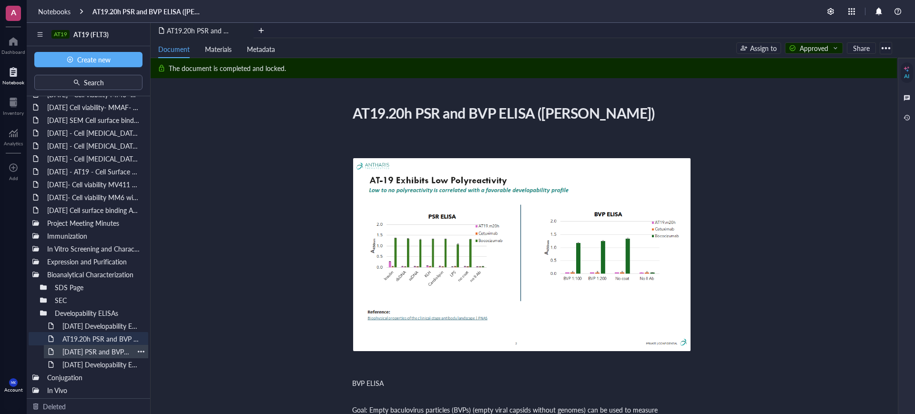
click at [96, 350] on div "2025 FEB 19 PSR and BVP ELISA" at bounding box center [96, 351] width 76 height 13
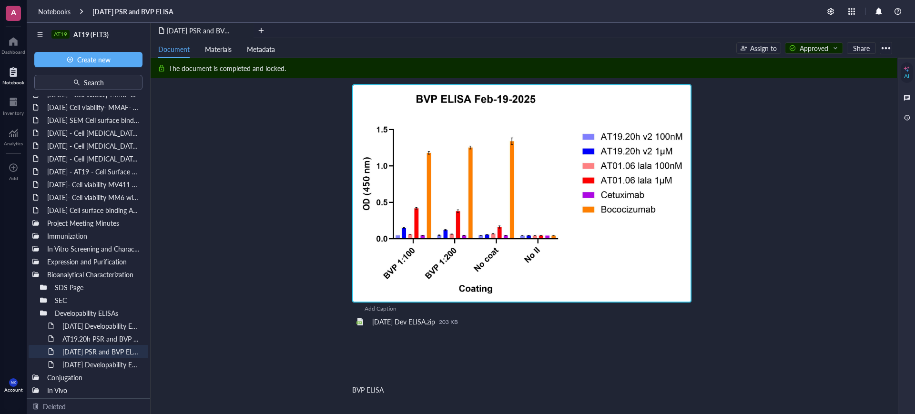
scroll to position [357, 0]
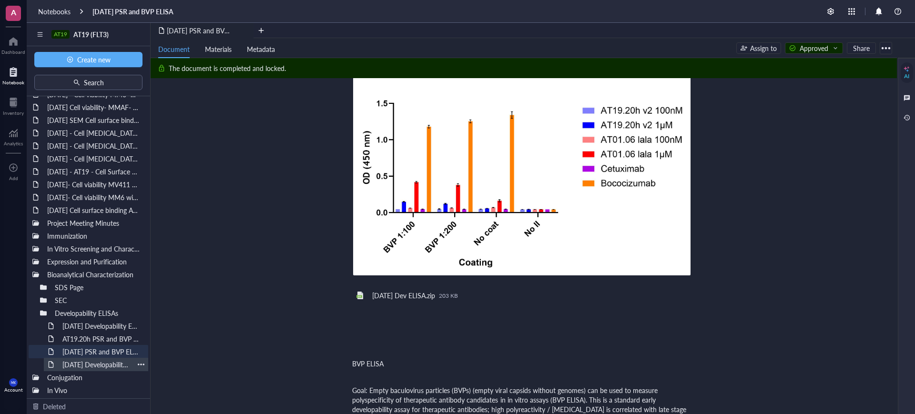
click at [105, 363] on div "2025 MAR 26 Developability ELISA (PSR & BVP)" at bounding box center [96, 364] width 76 height 13
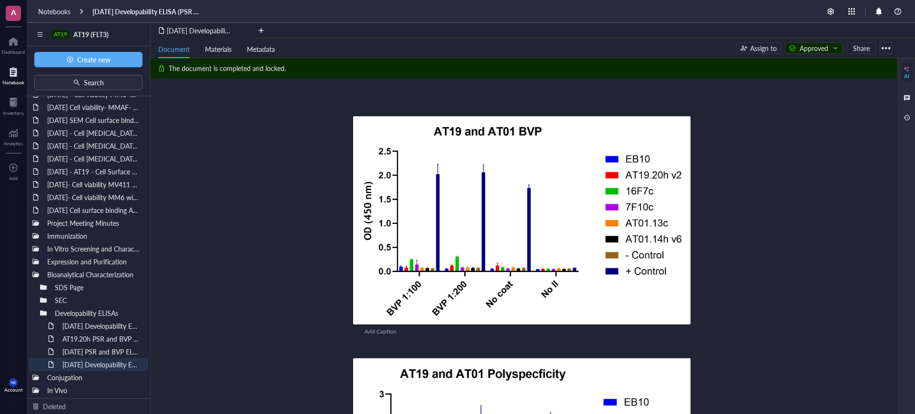
scroll to position [293, 0]
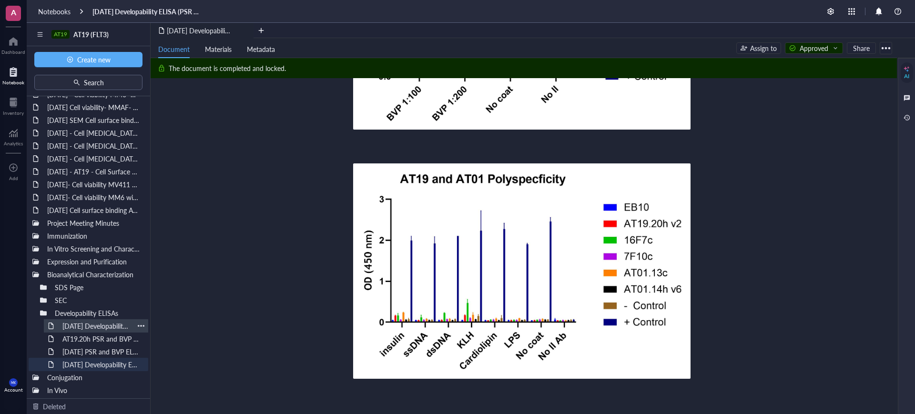
click at [92, 330] on div "2025 JUN 6 Developability ELISA (PSR & BVP)" at bounding box center [96, 325] width 76 height 13
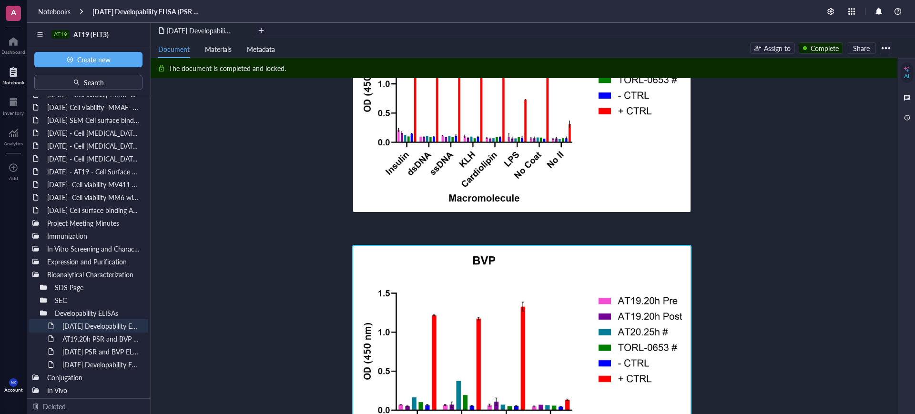
scroll to position [238, 0]
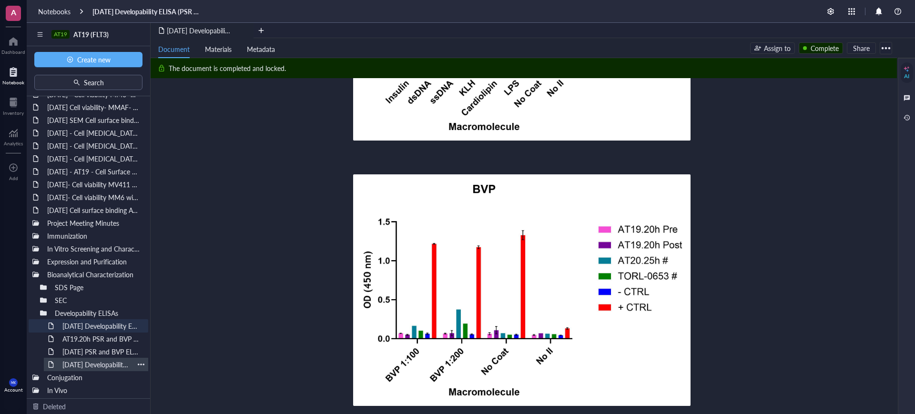
click at [113, 365] on div "2025 MAR 26 Developability ELISA (PSR & BVP)" at bounding box center [96, 364] width 76 height 13
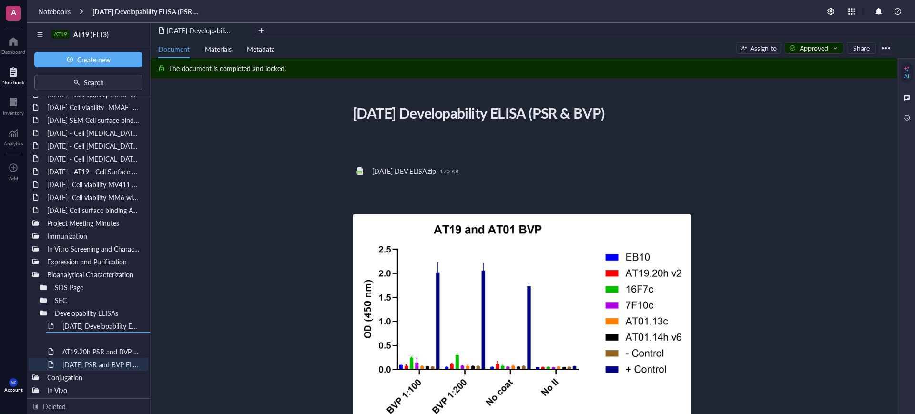
drag, startPoint x: 108, startPoint y: 363, endPoint x: 102, endPoint y: 349, distance: 14.7
click at [102, 349] on div "092525 Biointron M-202508133026 092525 Biointron M-202508132759 2025- June- 11 …" at bounding box center [88, 247] width 123 height 302
drag, startPoint x: 95, startPoint y: 365, endPoint x: 93, endPoint y: 352, distance: 12.5
click at [93, 352] on div "AT19 AT19 (FLT3) AT0 AT01 (SIRPα) AT19 AT19 (FLT3) AT48 AT48 (SCD24) AT05 AT05 …" at bounding box center [471, 230] width 888 height 414
drag, startPoint x: 93, startPoint y: 361, endPoint x: 95, endPoint y: 356, distance: 5.4
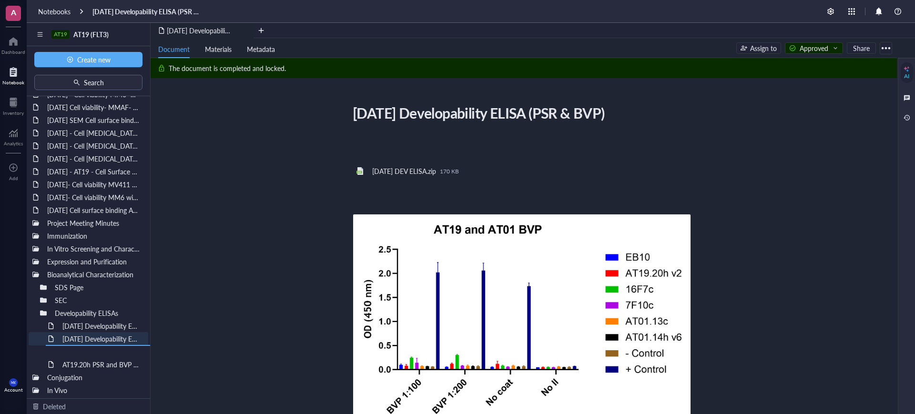
click at [95, 356] on div "092525 Biointron M-202508133026 092525 Biointron M-202508132759 2025- June- 11 …" at bounding box center [88, 247] width 123 height 302
drag, startPoint x: 43, startPoint y: 313, endPoint x: 50, endPoint y: 305, distance: 10.2
click at [0, 0] on div at bounding box center [0, 0] width 0 height 0
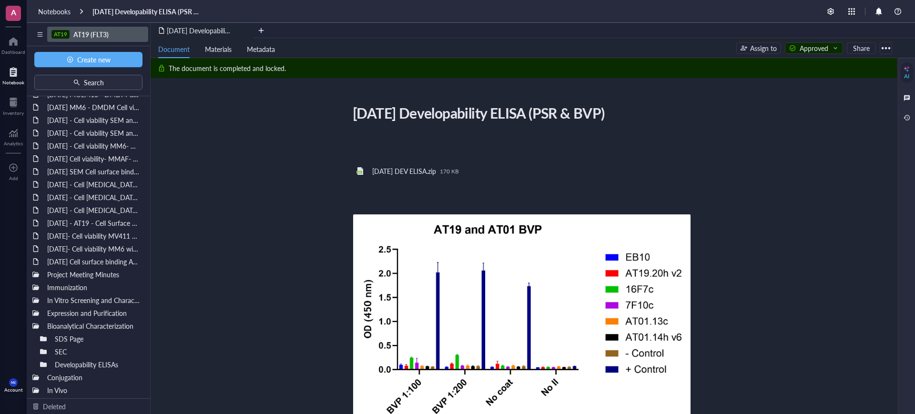
scroll to position [64, 0]
click at [19, 41] on div at bounding box center [13, 41] width 24 height 15
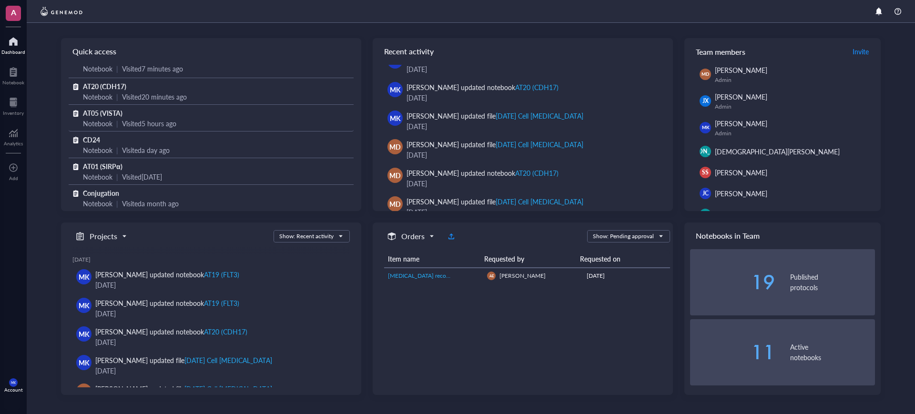
scroll to position [17, 0]
click at [445, 274] on span "[MEDICAL_DATA] recombinant, zinc solution" at bounding box center [445, 276] width 114 height 8
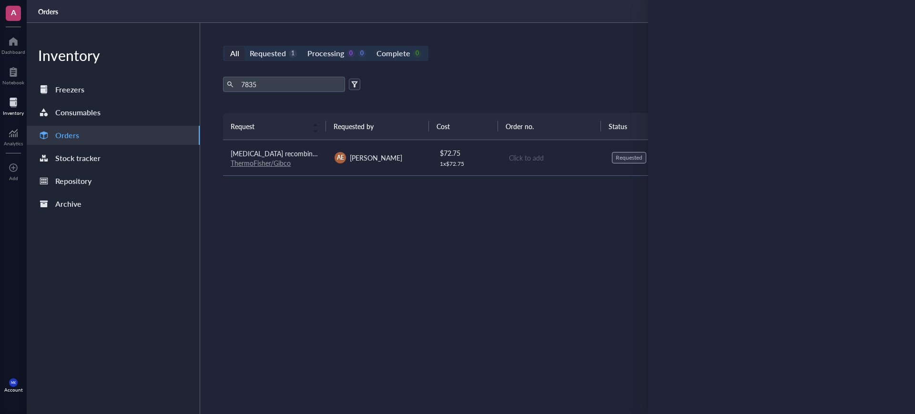
click at [451, 266] on div "Request Requested by Cost Order no. Status Date Action Insulin, human recombina…" at bounding box center [552, 241] width 659 height 256
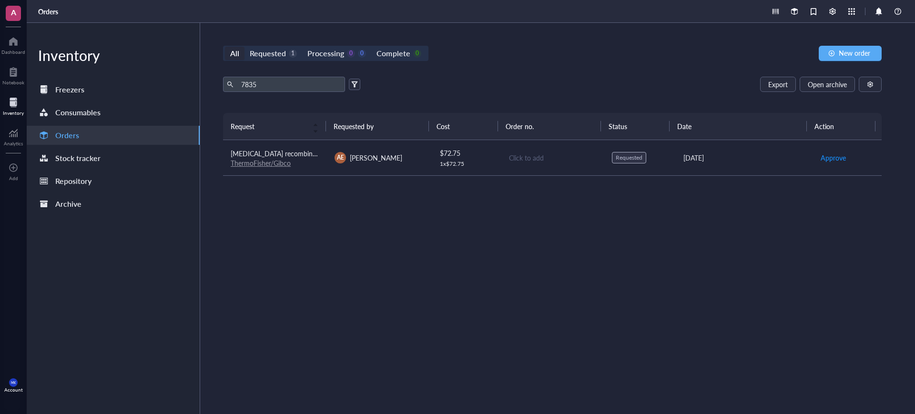
click at [504, 141] on td "Click to add" at bounding box center [552, 158] width 104 height 36
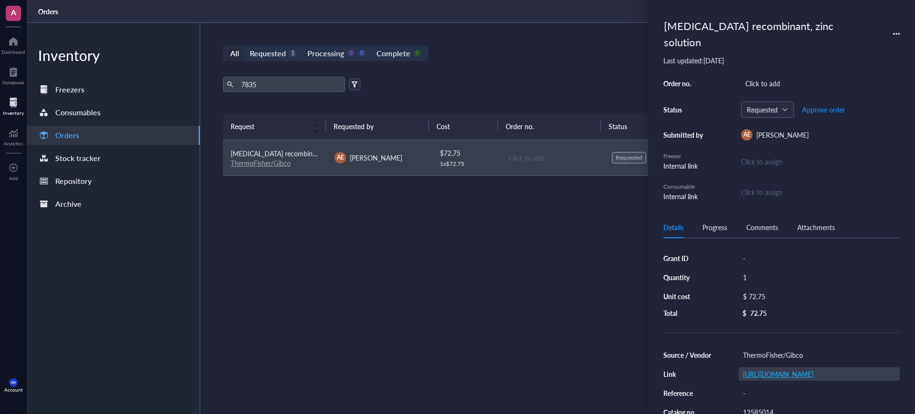
click at [813, 369] on link "https://www.thermofisher.com/order/catalog/product/12585014" at bounding box center [778, 374] width 71 height 10
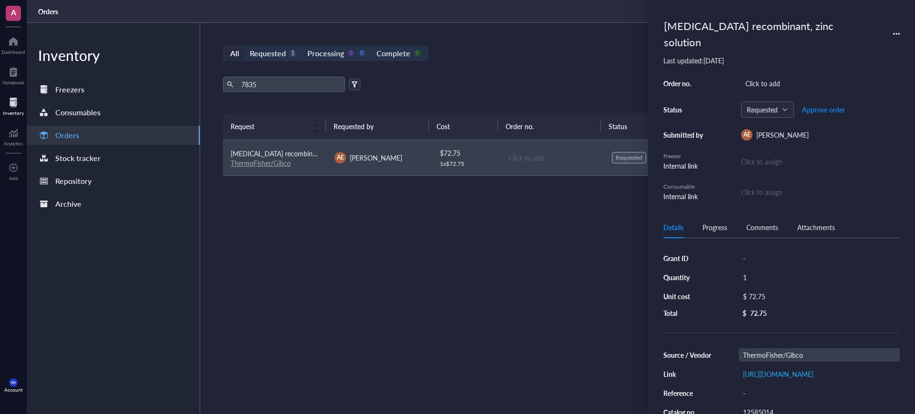
click at [801, 348] on div "ThermoFisher/Gibco" at bounding box center [819, 354] width 161 height 13
drag, startPoint x: 808, startPoint y: 334, endPoint x: 782, endPoint y: 330, distance: 25.5
click at [782, 330] on div "Grant ID - Quantity 1 Unit cost $ 72.75 Total $ 72.75 Source / Vendor ThermoFis…" at bounding box center [781, 372] width 236 height 245
type input "ThermoFisher"
click at [804, 77] on div "Click to add" at bounding box center [820, 83] width 159 height 13
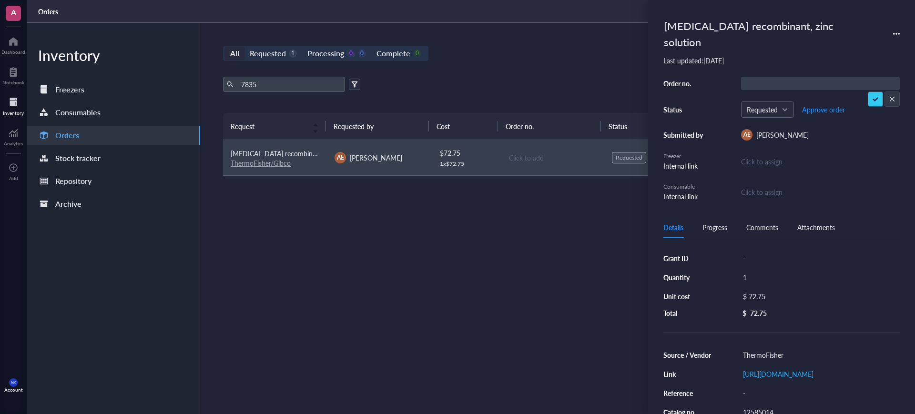
type input "14689196"
drag, startPoint x: 511, startPoint y: 51, endPoint x: 745, endPoint y: 69, distance: 234.7
click at [516, 49] on div "All Requested 1 Processing 0 0 Complete 0 New order" at bounding box center [552, 53] width 659 height 15
click at [822, 102] on button "Approve order" at bounding box center [823, 109] width 44 height 15
click at [818, 106] on span "Place order" at bounding box center [816, 110] width 33 height 8
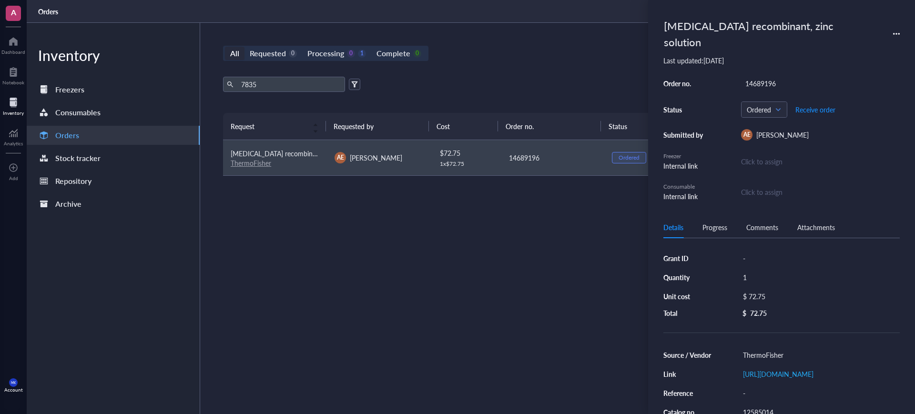
click at [566, 100] on div "7835 Export Open archive Requester Requested on Source / Vendor Last updated" at bounding box center [552, 95] width 659 height 36
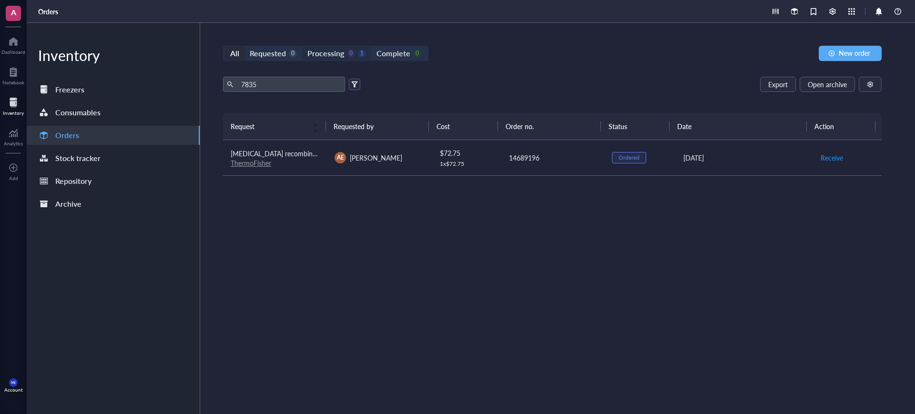
click at [317, 47] on div "Processing" at bounding box center [325, 53] width 37 height 13
click at [302, 47] on input "Processing 0 1" at bounding box center [302, 47] width 0 height 0
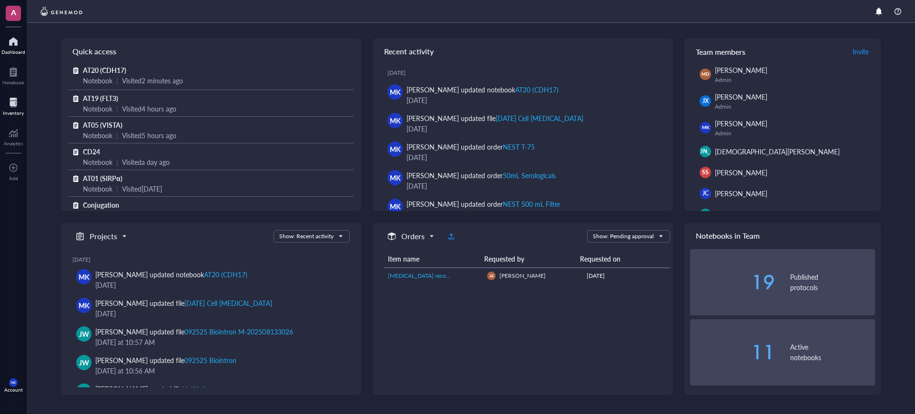
click at [13, 108] on div at bounding box center [13, 102] width 21 height 15
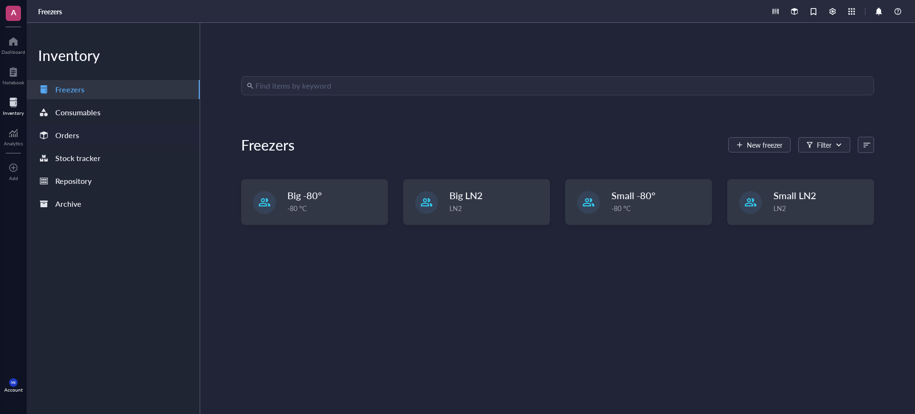
click at [106, 140] on div "Orders" at bounding box center [113, 135] width 173 height 19
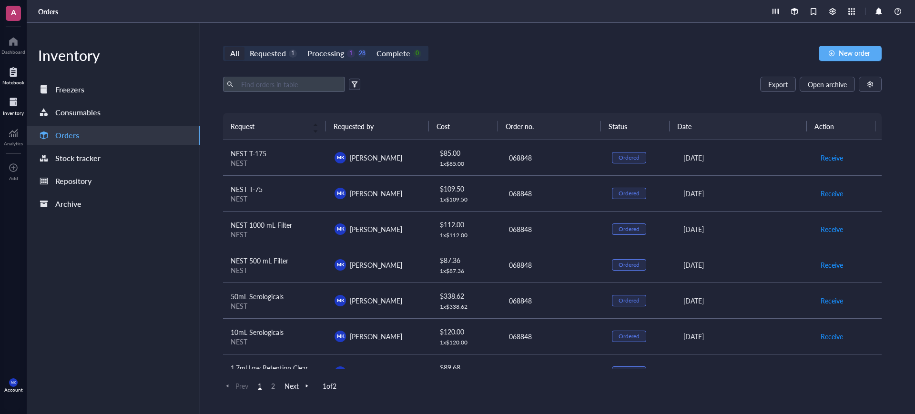
click at [10, 81] on div "Notebook" at bounding box center [13, 83] width 22 height 6
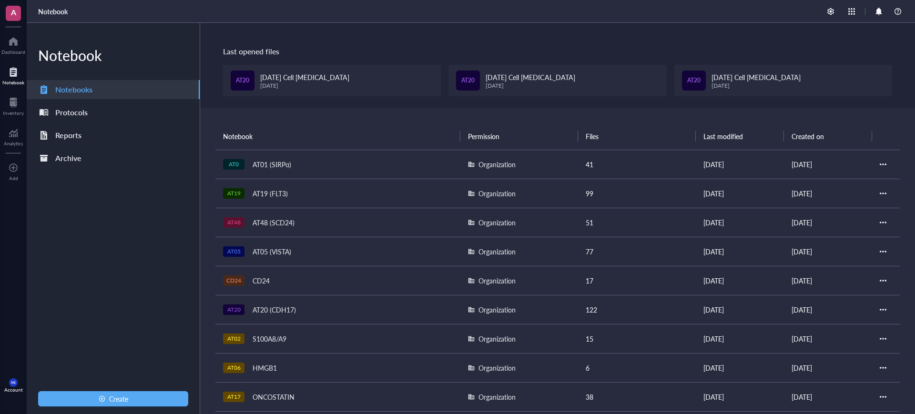
click at [310, 199] on div "AT19 AT19 (FLT3)" at bounding box center [338, 193] width 230 height 13
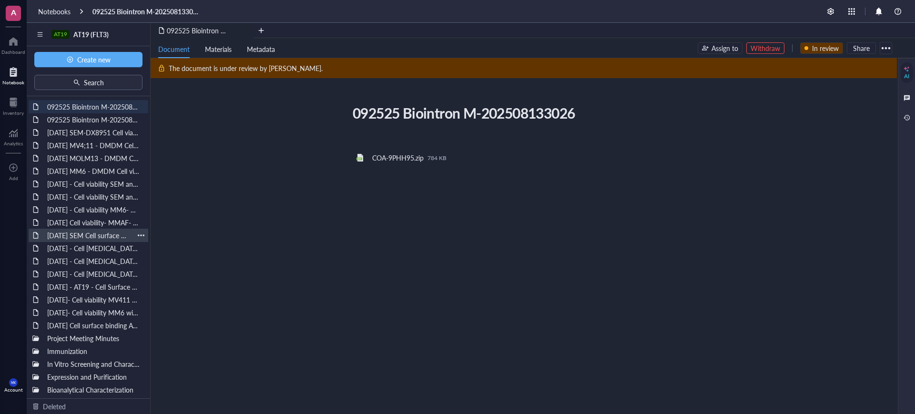
scroll to position [25, 0]
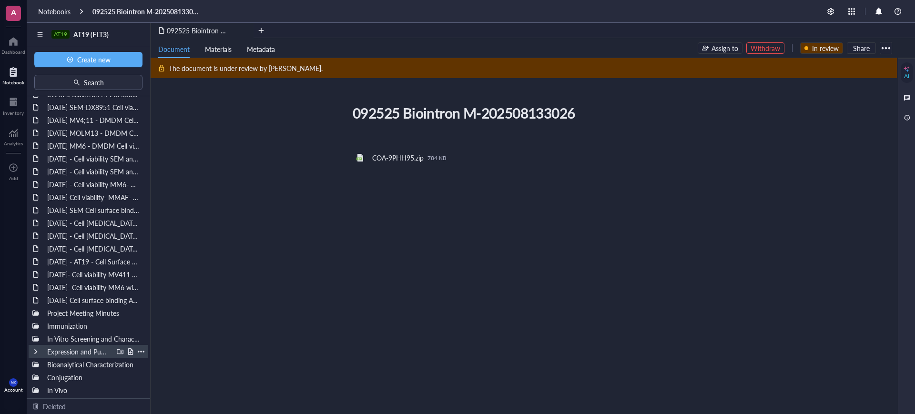
click at [35, 353] on div at bounding box center [35, 351] width 7 height 7
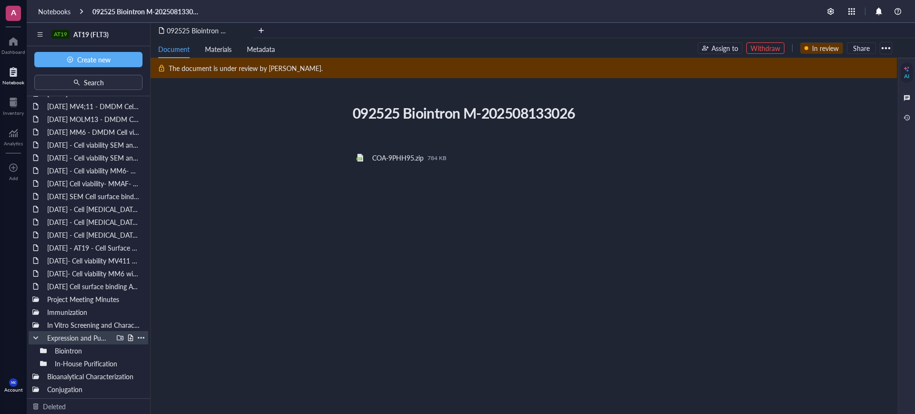
scroll to position [51, 0]
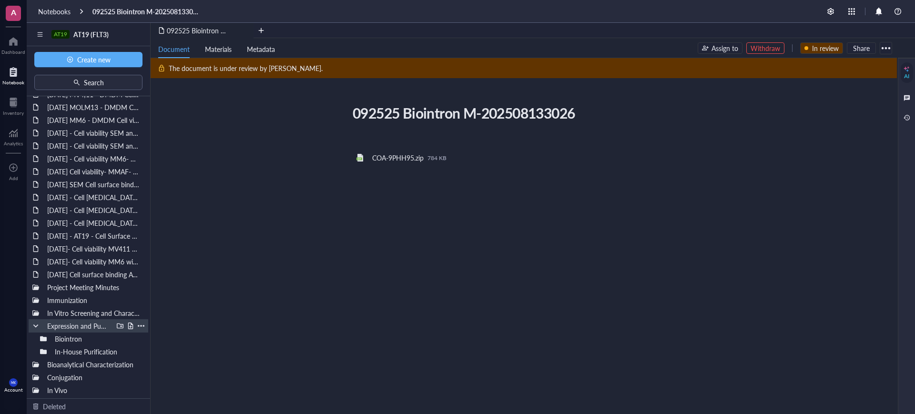
click at [34, 326] on div at bounding box center [35, 326] width 7 height 7
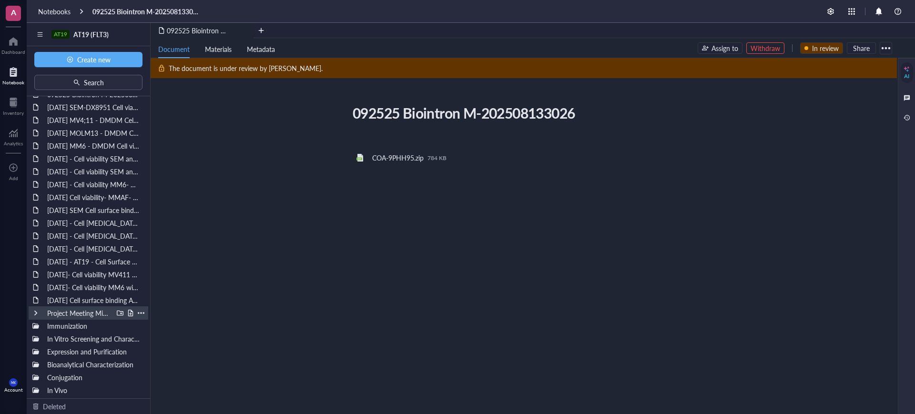
click at [37, 315] on div at bounding box center [35, 313] width 7 height 7
click at [39, 282] on div "Project Meeting Minutes" at bounding box center [89, 287] width 120 height 13
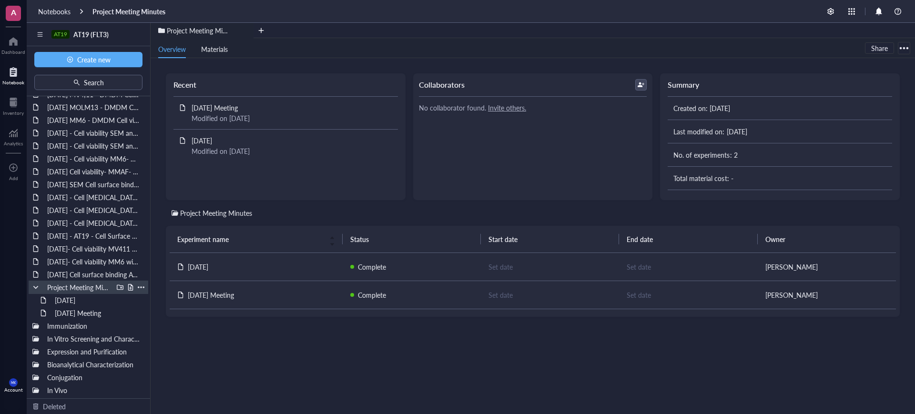
click at [35, 284] on div at bounding box center [35, 287] width 7 height 7
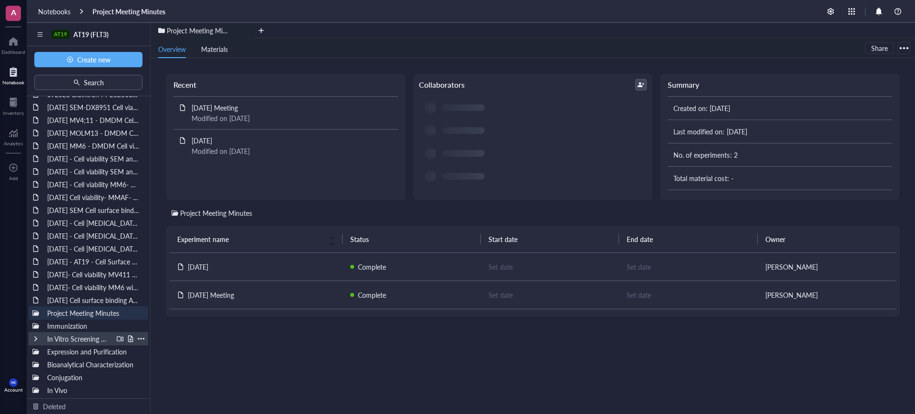
scroll to position [25, 0]
click at [33, 337] on div at bounding box center [35, 338] width 7 height 7
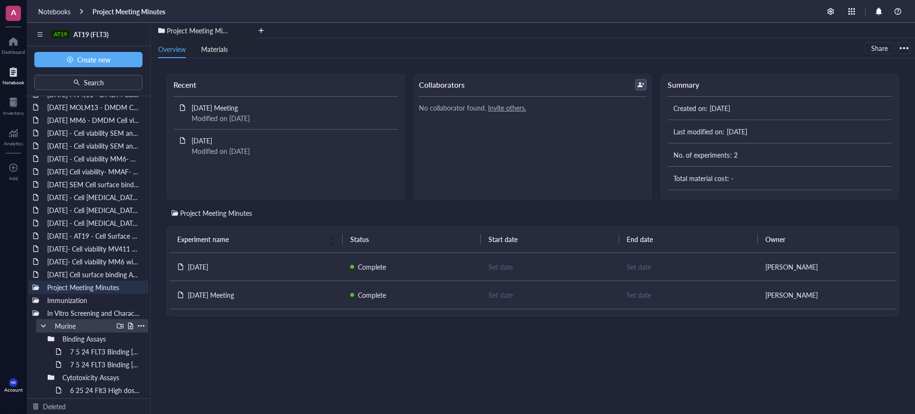
click at [41, 326] on div at bounding box center [43, 326] width 7 height 7
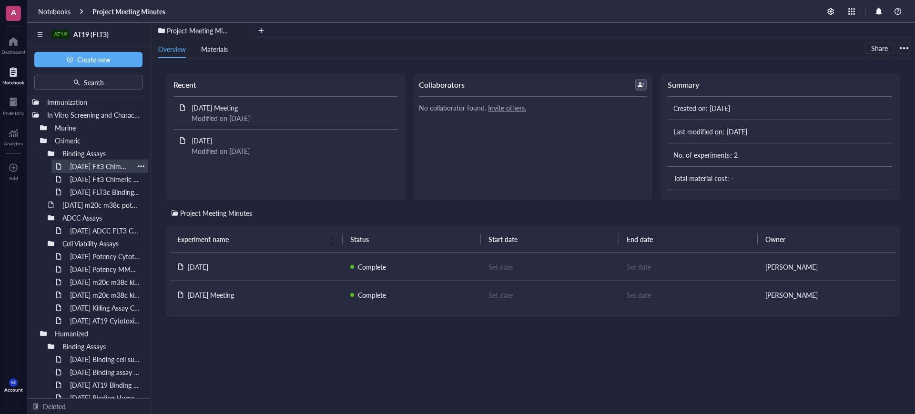
scroll to position [230, 0]
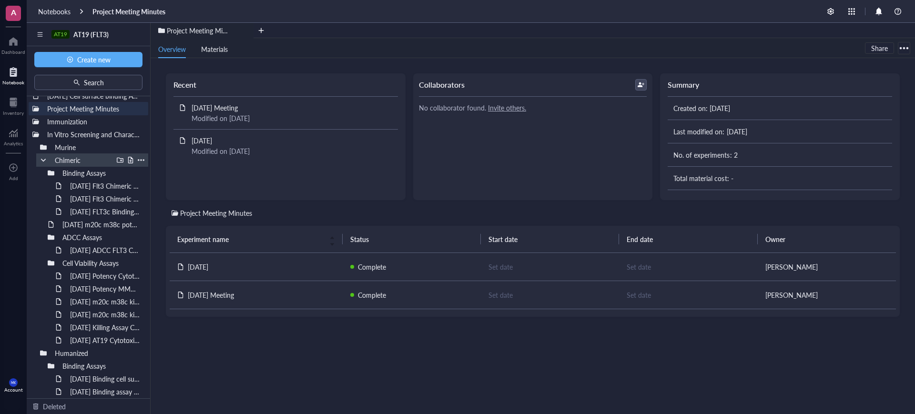
click at [37, 155] on div "Chimeric" at bounding box center [92, 159] width 112 height 13
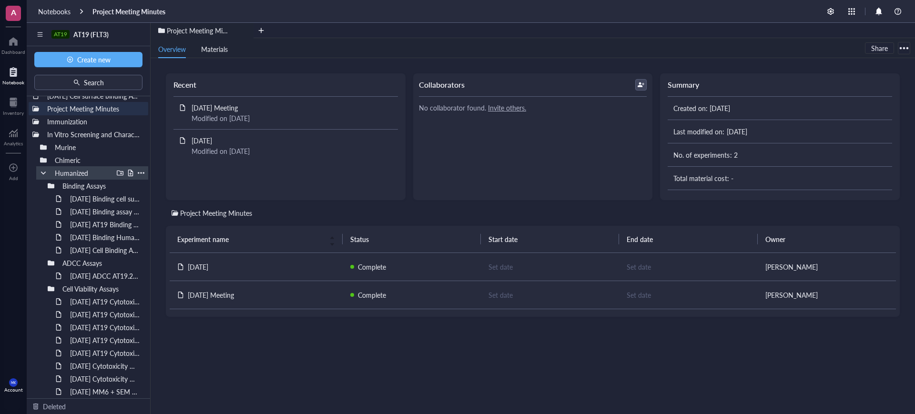
click at [43, 173] on div at bounding box center [43, 173] width 7 height 7
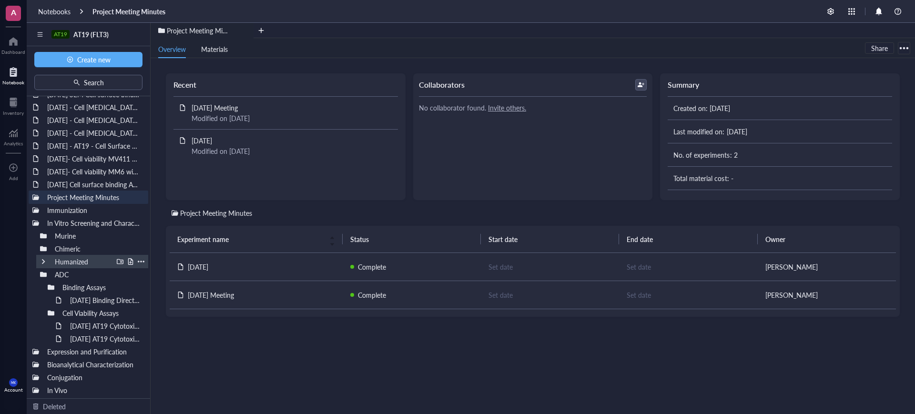
scroll to position [141, 0]
drag, startPoint x: 71, startPoint y: 274, endPoint x: 184, endPoint y: 325, distance: 124.1
click at [184, 325] on div "Project Meeting Minutes Experiment name Status Start date End date Owner [DATE]…" at bounding box center [533, 303] width 734 height 191
click at [138, 272] on div at bounding box center [141, 274] width 7 height 7
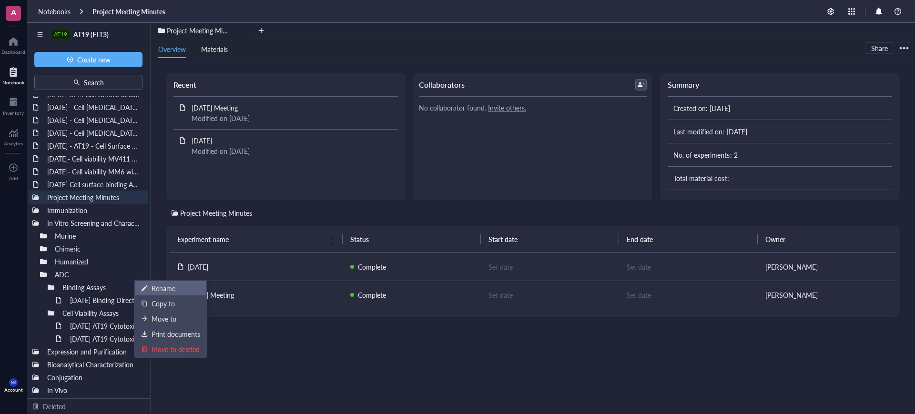
click at [151, 286] on div "Rename" at bounding box center [170, 288] width 59 height 10
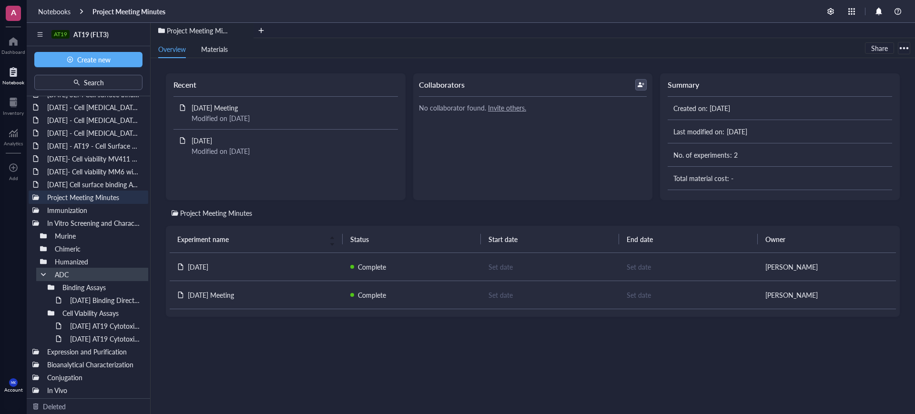
click at [58, 275] on input "ADC" at bounding box center [65, 274] width 29 height 12
type input "Humanized ADC"
click at [103, 301] on div "[DATE] Binding Directly Conjugated m20" at bounding box center [100, 300] width 68 height 13
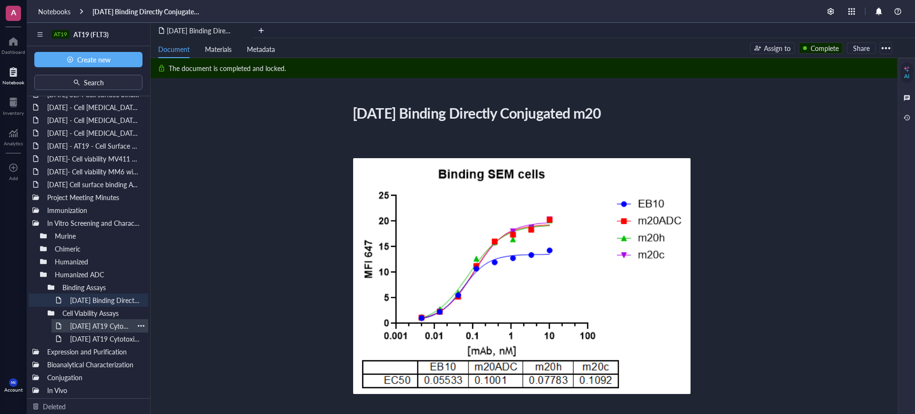
click at [104, 325] on div "[DATE] AT19 Cytotoxicity m20hv2-Deruxtecan and 7F7 mAB on SEM and MV411 Viabili…" at bounding box center [100, 325] width 68 height 13
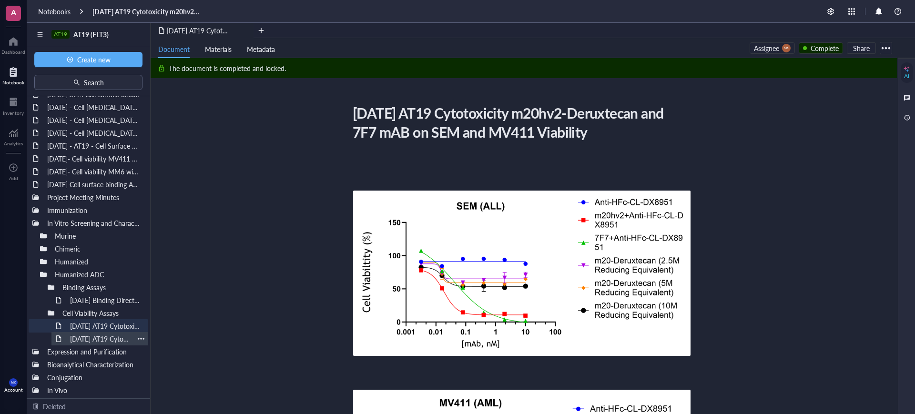
click at [103, 339] on div "[DATE] AT19 Cytotoxicity m20-ADC (Payload A) on MV411 Cells" at bounding box center [100, 338] width 68 height 13
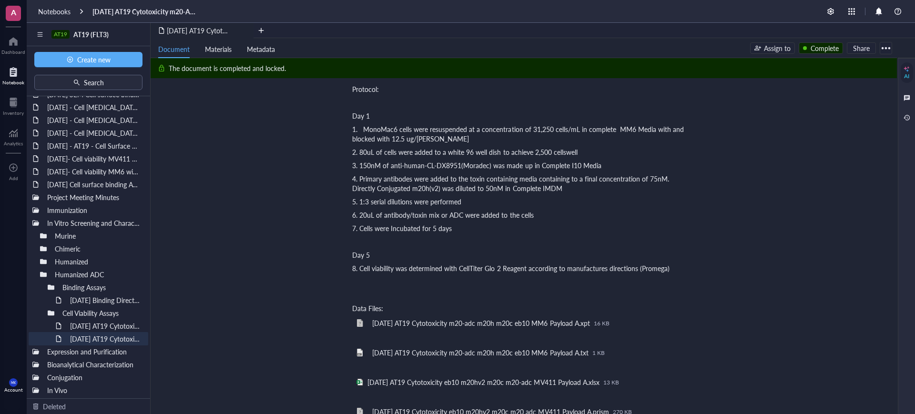
scroll to position [329, 0]
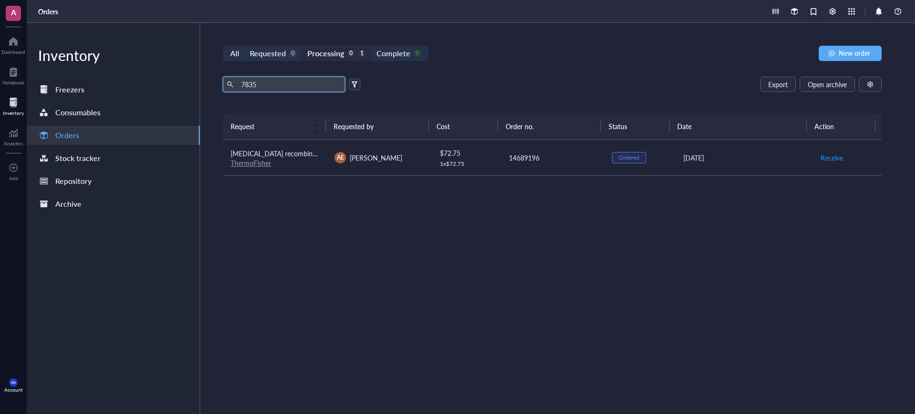
drag, startPoint x: 262, startPoint y: 82, endPoint x: 217, endPoint y: 81, distance: 44.8
click at [234, 83] on span "7835" at bounding box center [284, 84] width 122 height 15
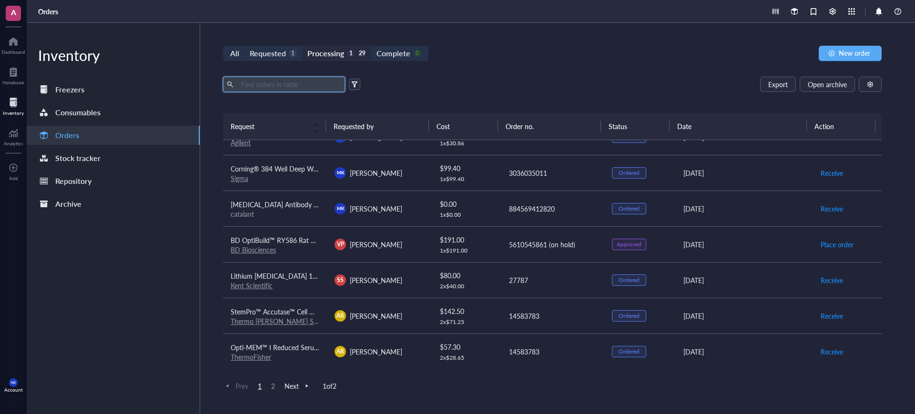
scroll to position [664, 0]
click at [273, 386] on span "2" at bounding box center [272, 386] width 11 height 9
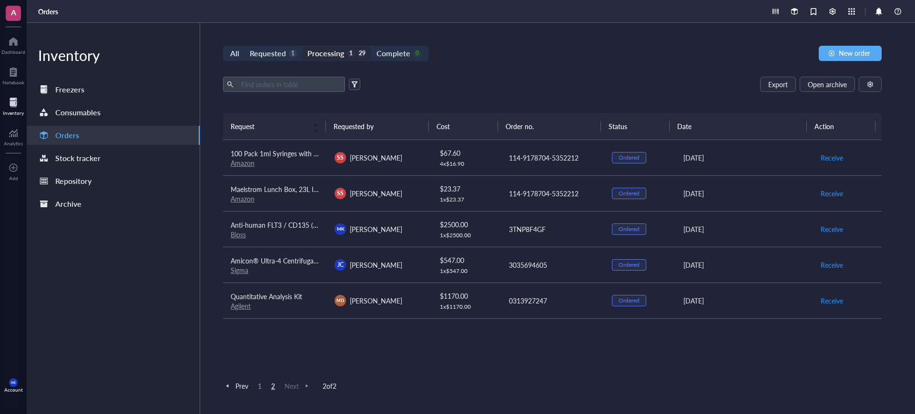
scroll to position [0, 0]
click at [263, 390] on span "1" at bounding box center [259, 386] width 11 height 9
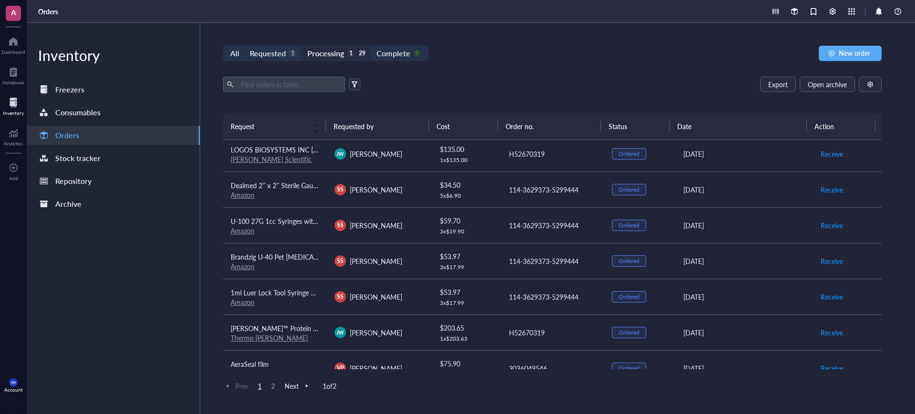
scroll to position [298, 0]
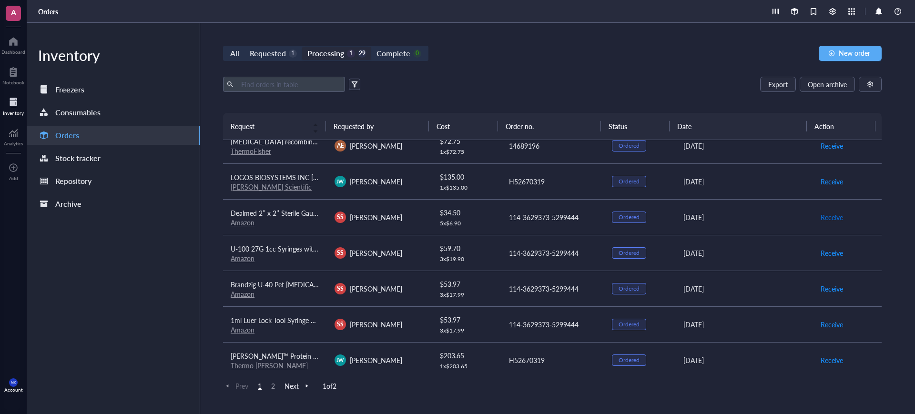
click at [821, 214] on span "Receive" at bounding box center [832, 217] width 22 height 10
click at [822, 216] on span "Receive" at bounding box center [832, 217] width 22 height 10
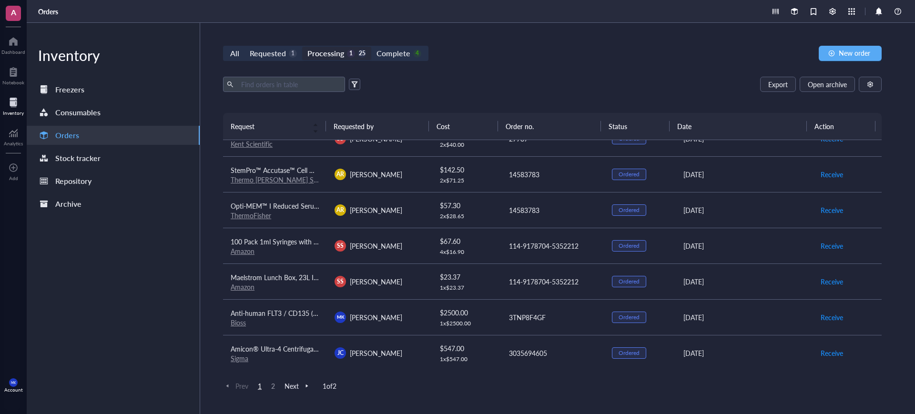
scroll to position [664, 0]
click at [274, 387] on span "2" at bounding box center [272, 386] width 11 height 9
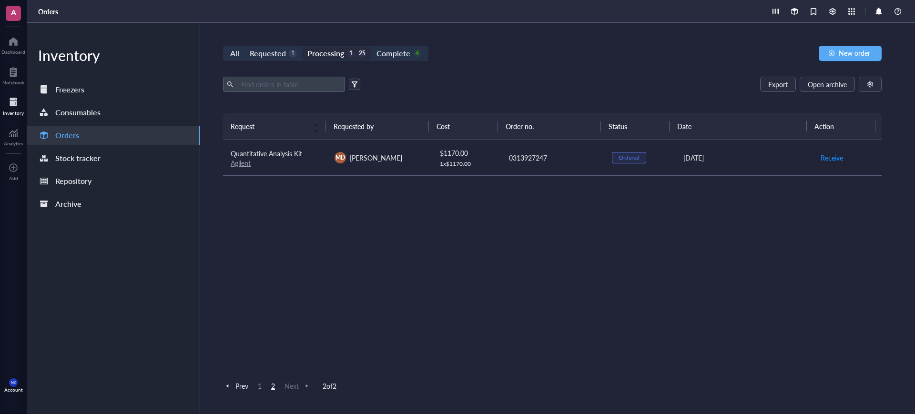
scroll to position [0, 0]
click at [259, 389] on span "1" at bounding box center [259, 386] width 11 height 9
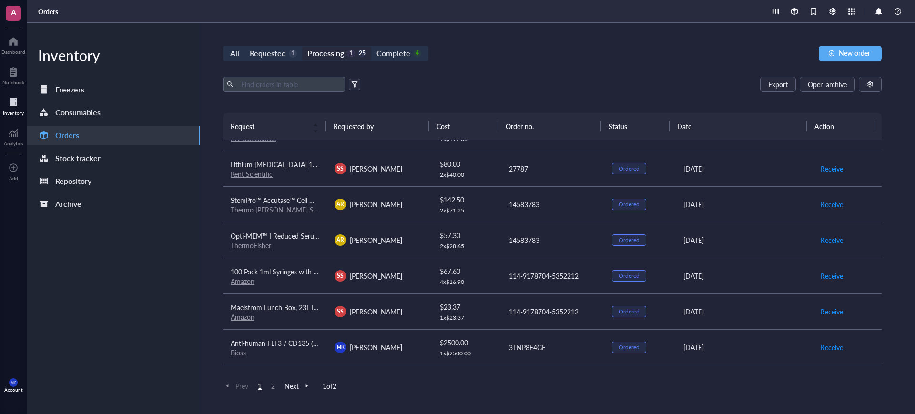
scroll to position [605, 0]
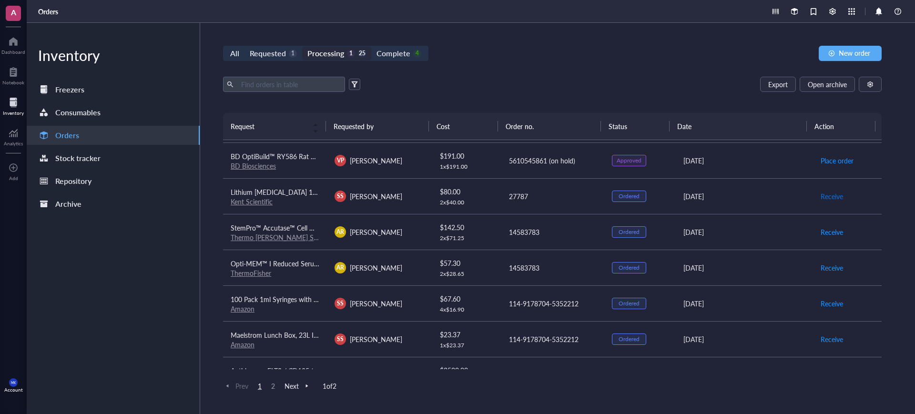
click at [824, 195] on span "Receive" at bounding box center [832, 196] width 22 height 10
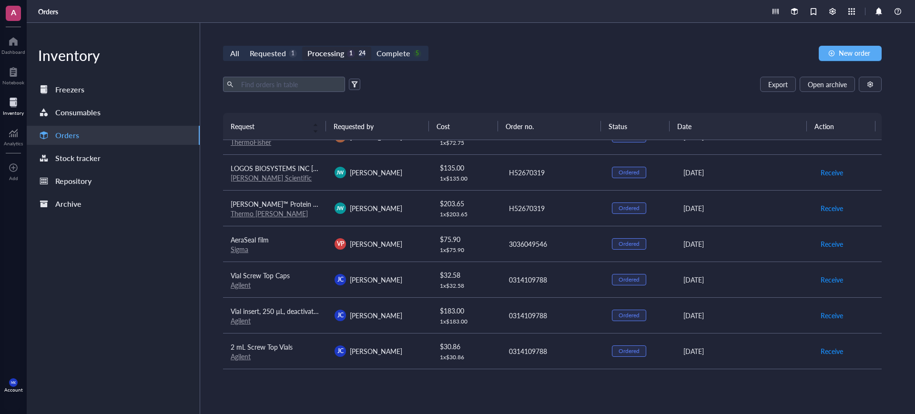
scroll to position [0, 0]
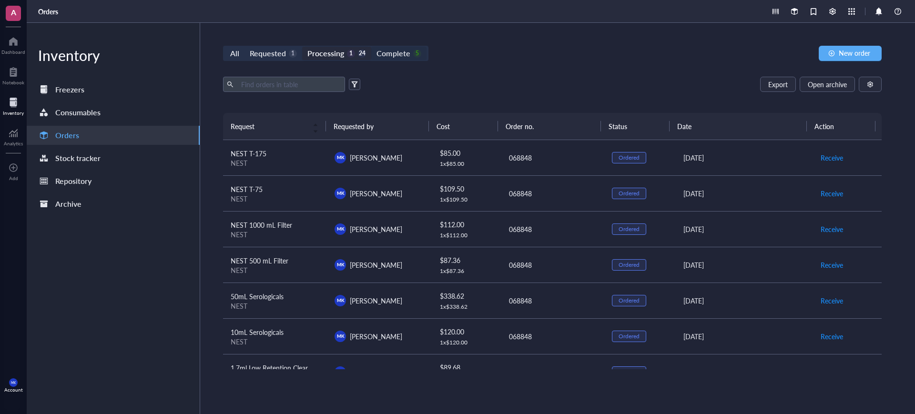
click at [402, 58] on div "Complete" at bounding box center [392, 53] width 33 height 13
click at [371, 47] on input "Complete 5" at bounding box center [371, 47] width 0 height 0
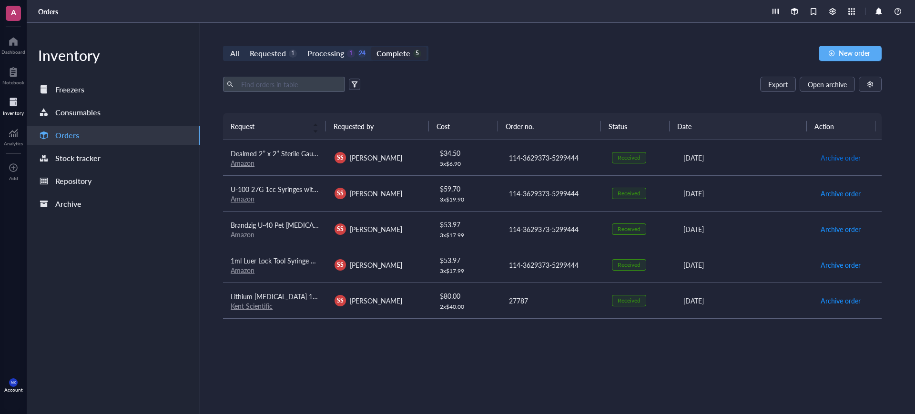
click at [821, 157] on span "Archive order" at bounding box center [841, 157] width 40 height 10
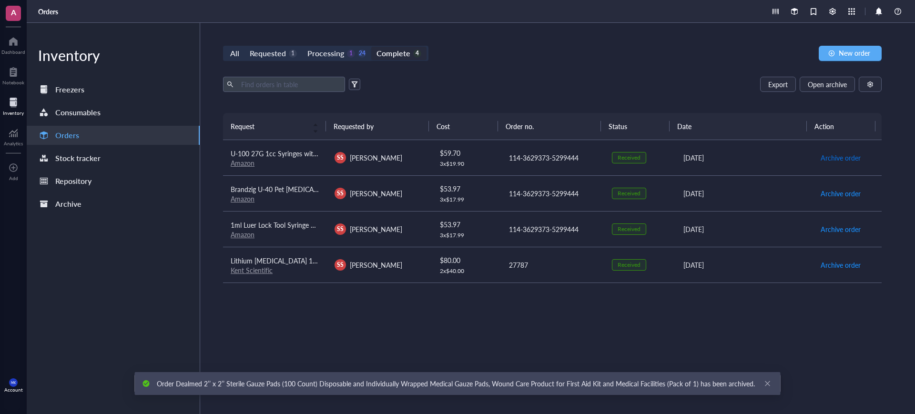
click at [821, 157] on span "Archive order" at bounding box center [841, 157] width 40 height 10
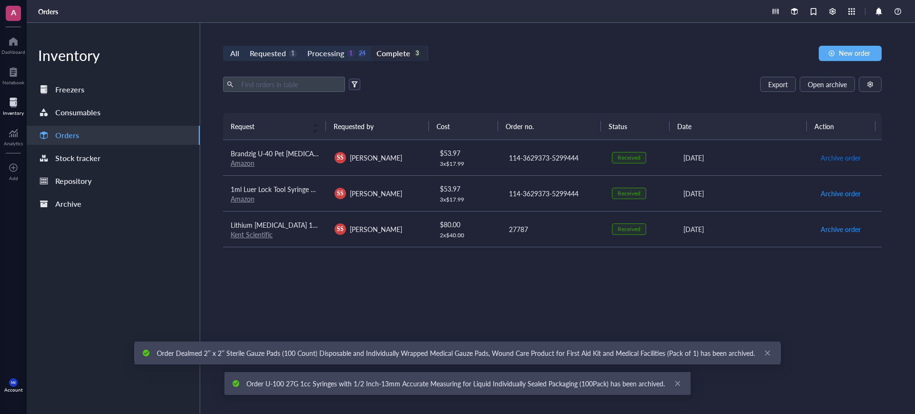
click at [821, 157] on span "Archive order" at bounding box center [841, 157] width 40 height 10
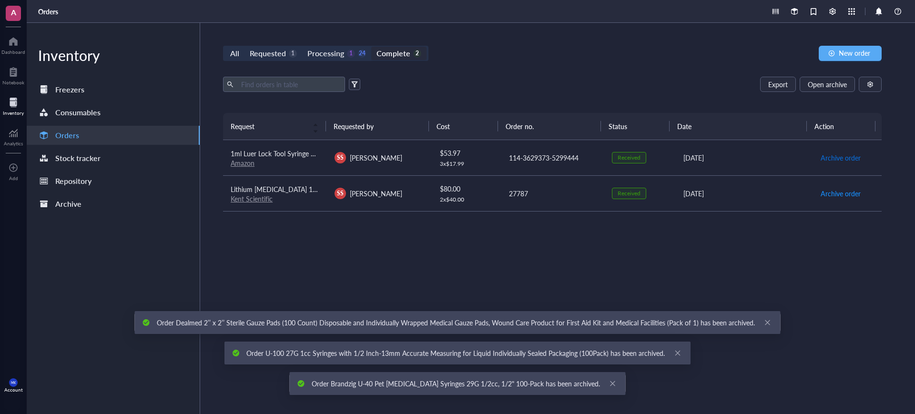
click at [821, 157] on span "Archive order" at bounding box center [841, 157] width 40 height 10
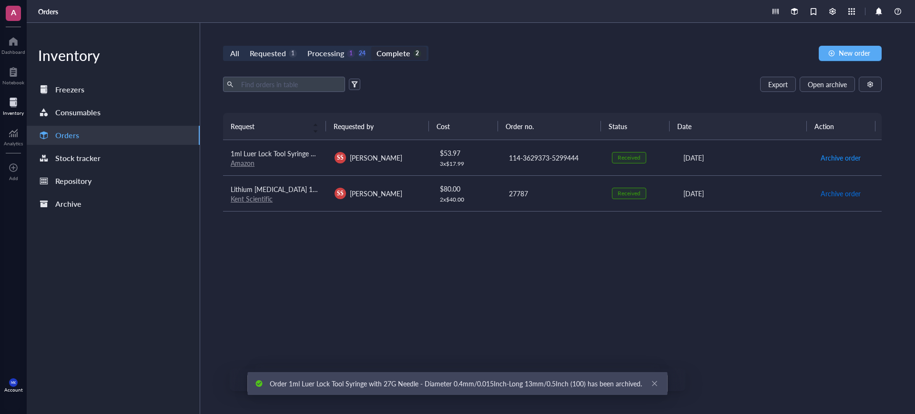
click at [821, 188] on span "Archive order" at bounding box center [841, 193] width 40 height 10
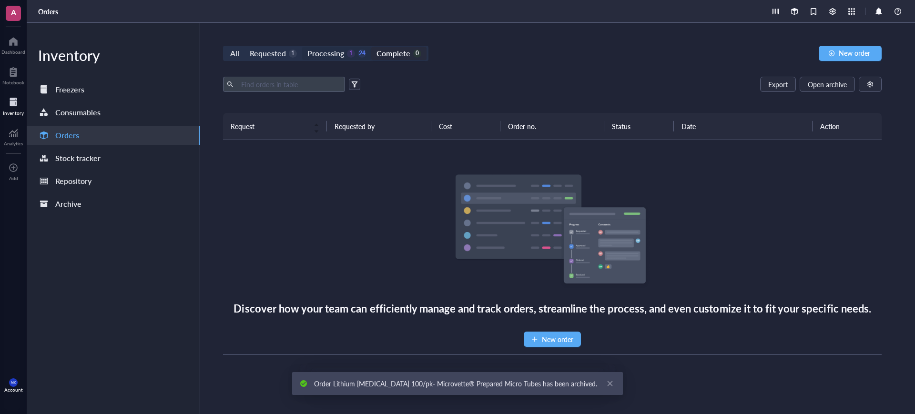
click at [320, 53] on div "Processing" at bounding box center [325, 53] width 37 height 13
click at [302, 47] on input "Processing 1 24" at bounding box center [302, 47] width 0 height 0
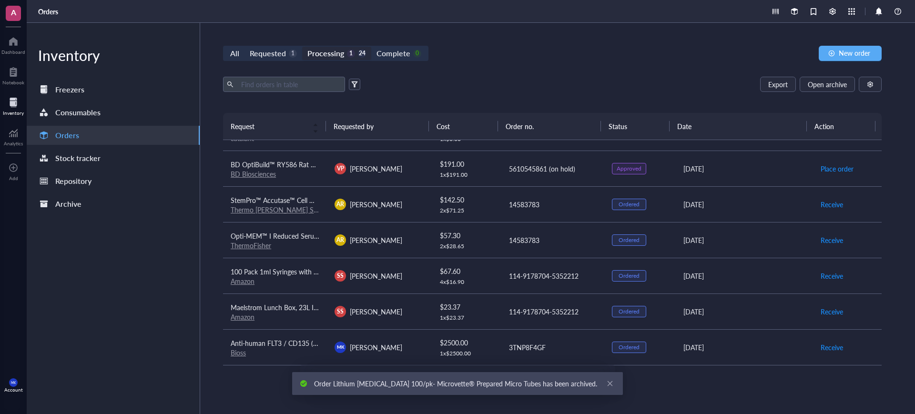
scroll to position [664, 0]
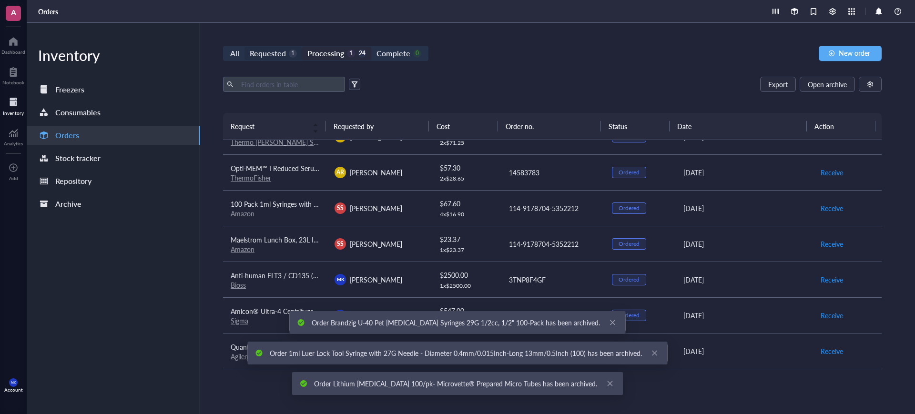
click at [268, 51] on div "Requested" at bounding box center [268, 53] width 36 height 13
click at [244, 47] on input "Requested 1" at bounding box center [244, 47] width 0 height 0
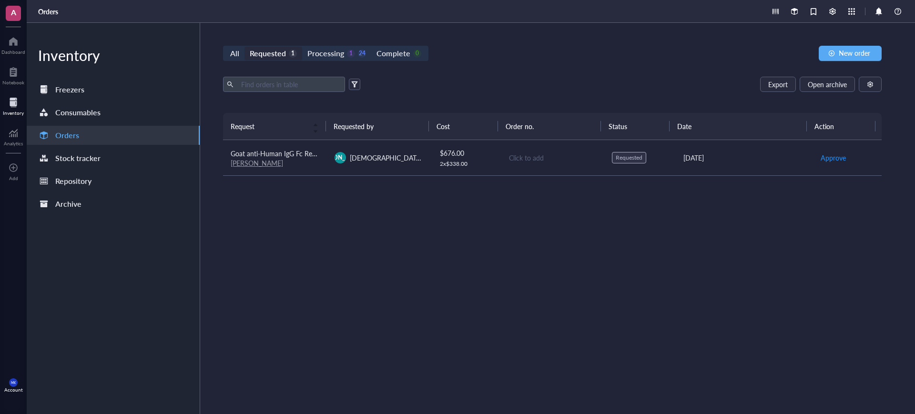
click at [414, 166] on td "JA Jeyashree Ashok" at bounding box center [379, 158] width 104 height 36
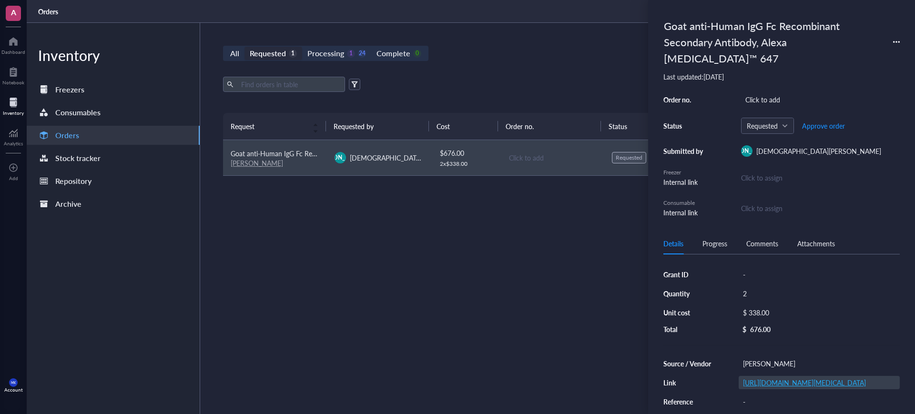
click at [786, 378] on link "https://www.fishersci.com/shop/products/goat-anti-human-igg-fc-recombinant-seco…" at bounding box center [804, 383] width 123 height 10
click at [537, 238] on div "Request Requested by Cost Order no. Status Date Action Goat anti-Human IgG Fc R…" at bounding box center [552, 241] width 659 height 256
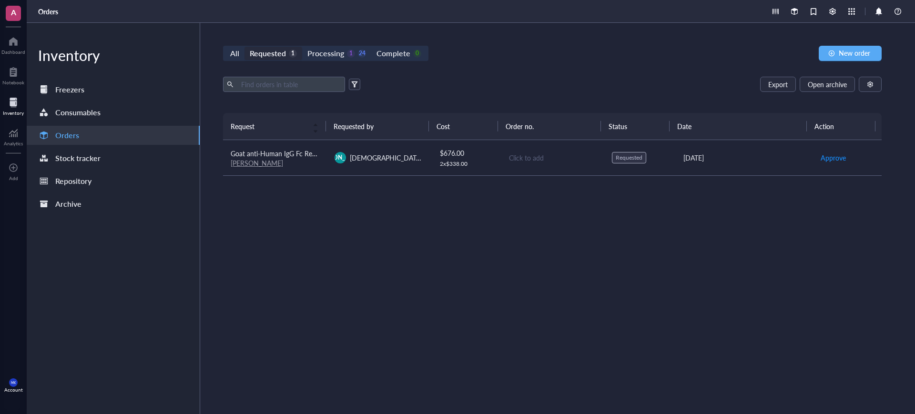
click at [528, 156] on div "Click to add" at bounding box center [553, 157] width 88 height 10
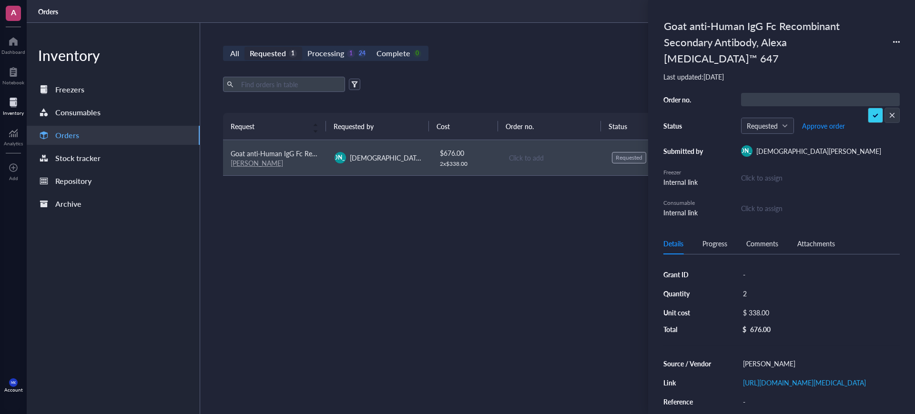
type input "H52684053"
click at [623, 244] on div "Request Requested by Cost Order no. Status Date Action Goat anti-Human IgG Fc R…" at bounding box center [552, 241] width 659 height 256
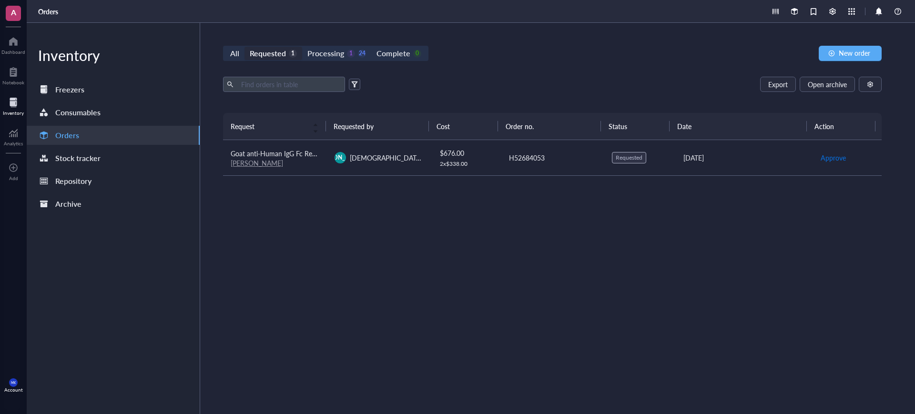
click at [831, 155] on span "Approve" at bounding box center [833, 157] width 25 height 10
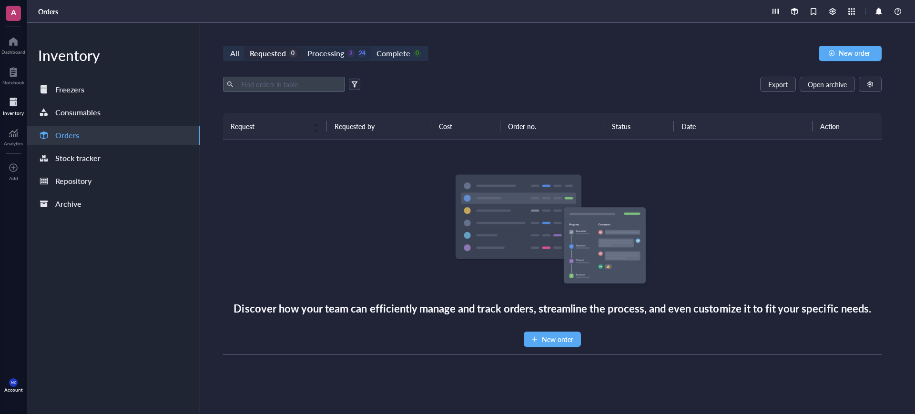
click at [342, 49] on div "Processing" at bounding box center [325, 53] width 37 height 13
click at [302, 47] on input "Processing 2 24" at bounding box center [302, 47] width 0 height 0
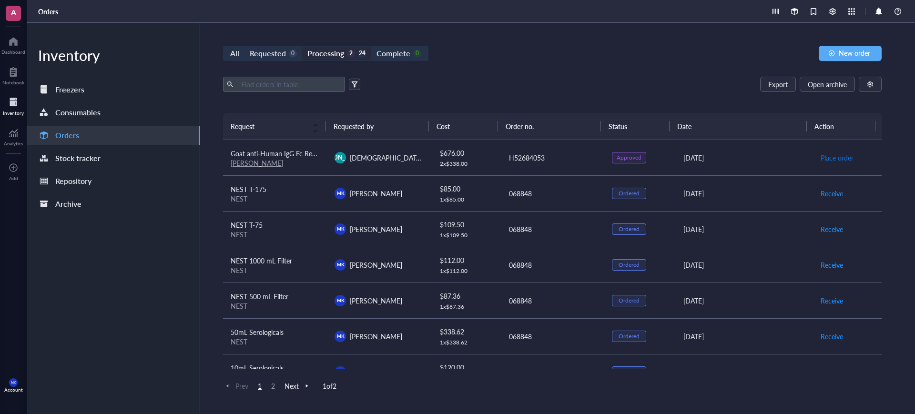
click at [824, 156] on span "Place order" at bounding box center [837, 157] width 33 height 10
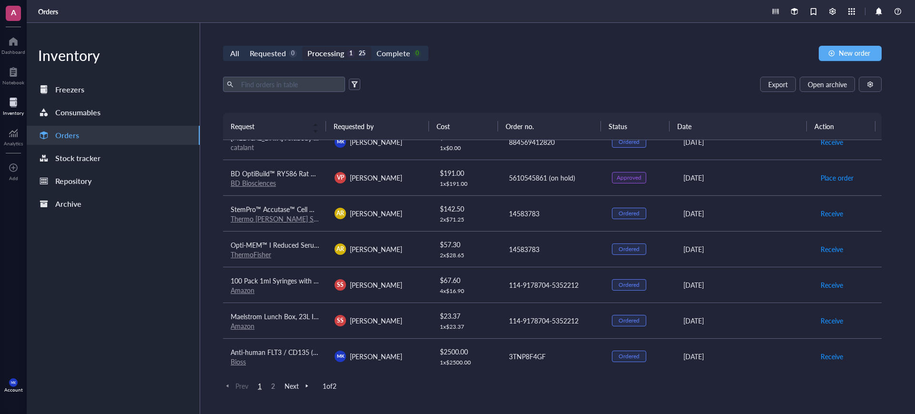
scroll to position [545, 0]
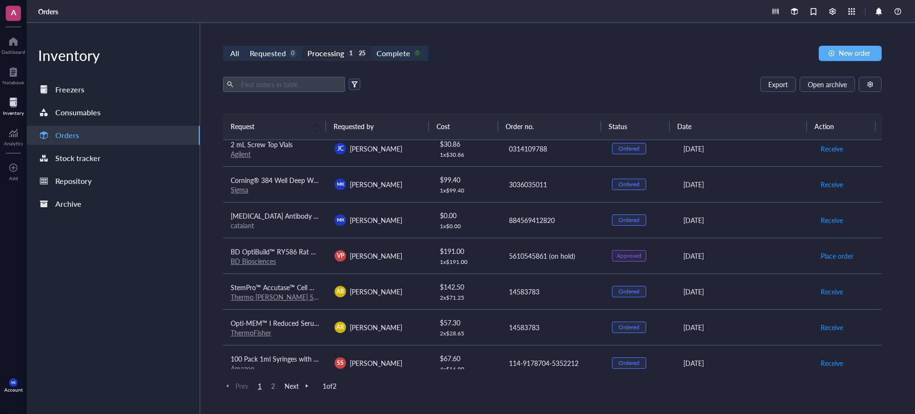
click at [531, 260] on div "5610545861 (on hold)" at bounding box center [553, 256] width 88 height 10
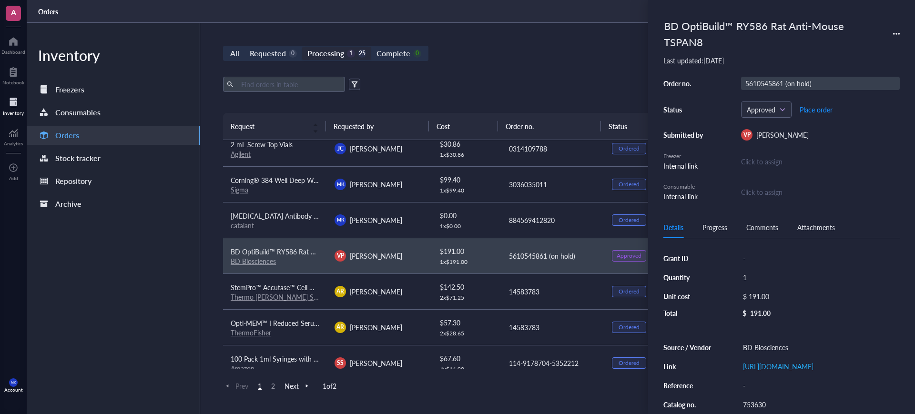
click at [767, 80] on div "5610545861 (on hold)" at bounding box center [820, 83] width 159 height 13
drag, startPoint x: 782, startPoint y: 81, endPoint x: 738, endPoint y: 87, distance: 44.3
click at [738, 87] on div "Order no. 5610545861 (on hold) Status Approved Place order Submitted by VP Vere…" at bounding box center [781, 139] width 236 height 125
click at [782, 82] on input "5610545861 (on hold)" at bounding box center [783, 83] width 84 height 12
drag, startPoint x: 785, startPoint y: 82, endPoint x: 749, endPoint y: 84, distance: 35.8
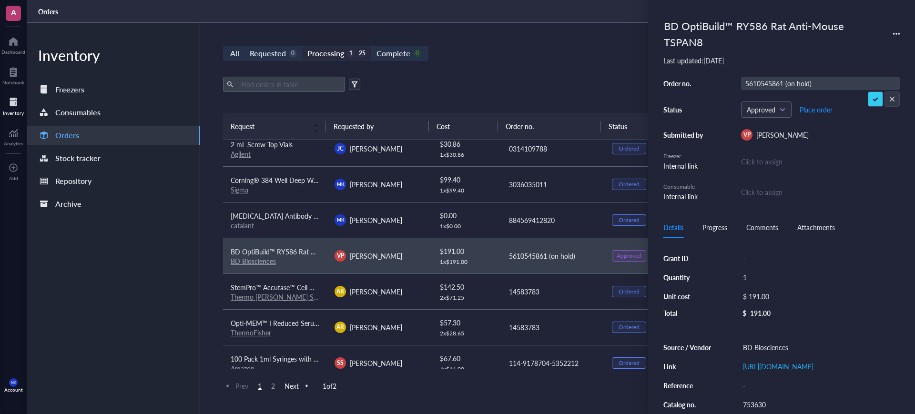
click at [749, 84] on input "5610545861 (on hold)" at bounding box center [783, 83] width 84 height 12
click at [751, 84] on input "5610545861 (on hold)" at bounding box center [783, 83] width 84 height 12
click at [747, 84] on input "5610545861 (on hold)" at bounding box center [783, 83] width 84 height 12
click at [583, 81] on div "Export Open archive" at bounding box center [552, 84] width 659 height 15
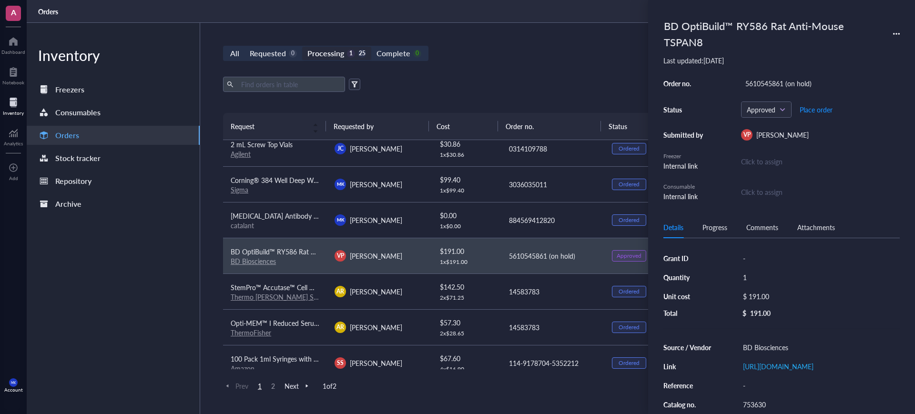
click at [425, 44] on div "All Requested 0 Processing 1 25 Complete 0 New order Export Open archive Reques…" at bounding box center [552, 218] width 704 height 391
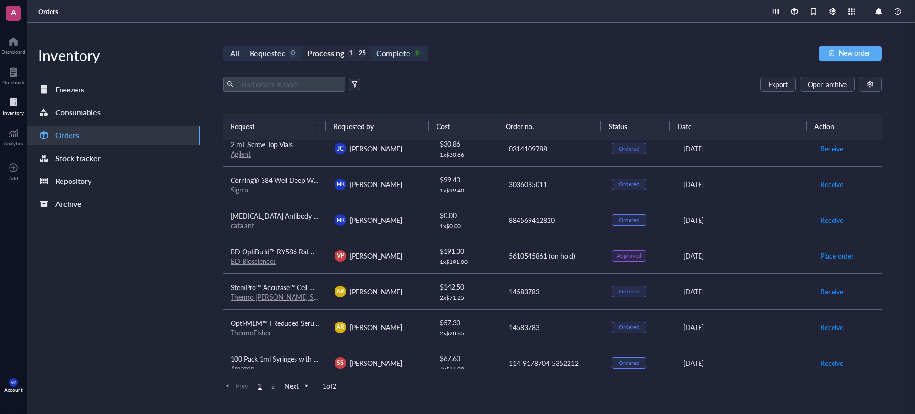
click at [633, 98] on div "Export Open archive Requester Requested on Source / Vendor Last updated" at bounding box center [552, 95] width 659 height 36
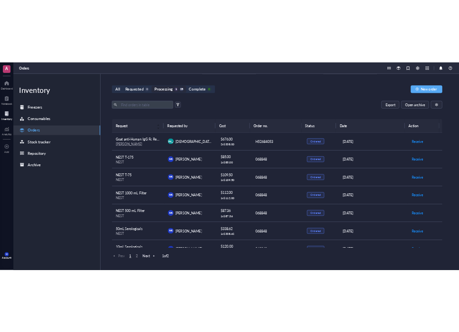
scroll to position [0, 0]
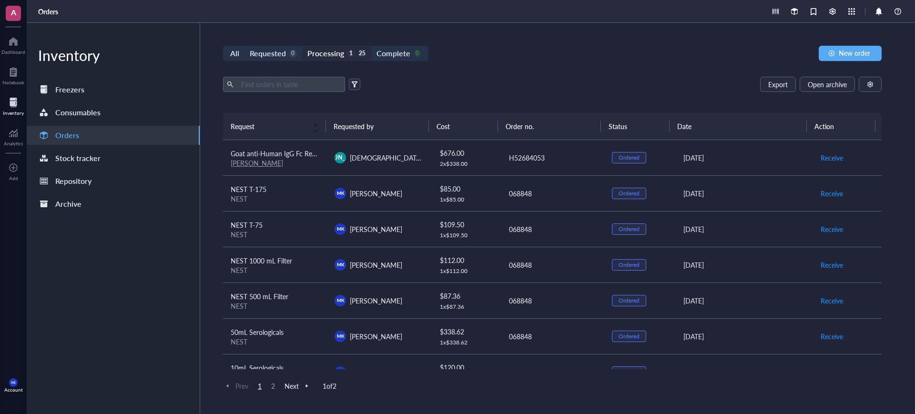
click at [568, 158] on div "H52684053" at bounding box center [553, 157] width 88 height 10
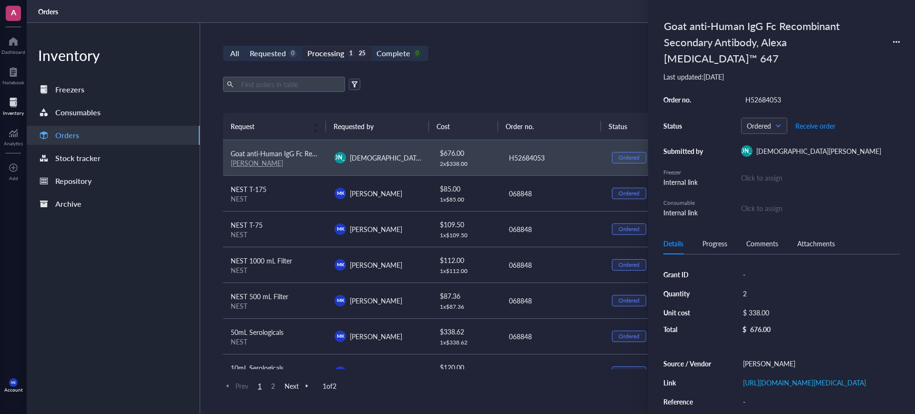
click at [753, 238] on div "Comments" at bounding box center [762, 243] width 32 height 10
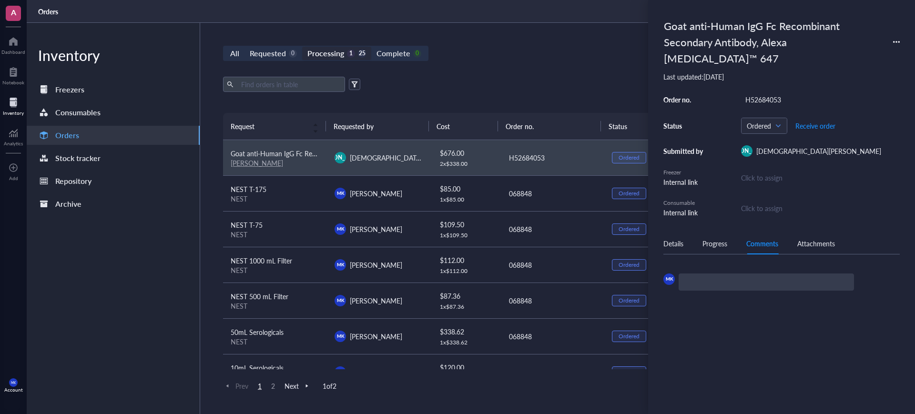
click at [722, 238] on div "Progress" at bounding box center [714, 243] width 25 height 10
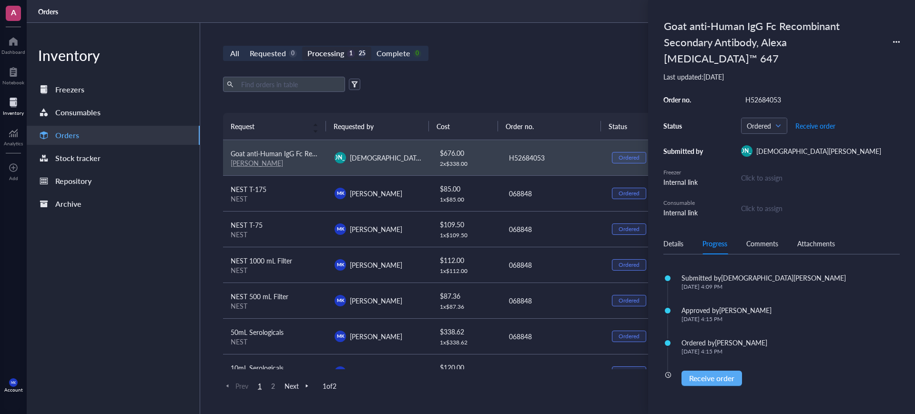
click at [556, 119] on th "Order no." at bounding box center [549, 126] width 103 height 27
